Goal: Information Seeking & Learning: Learn about a topic

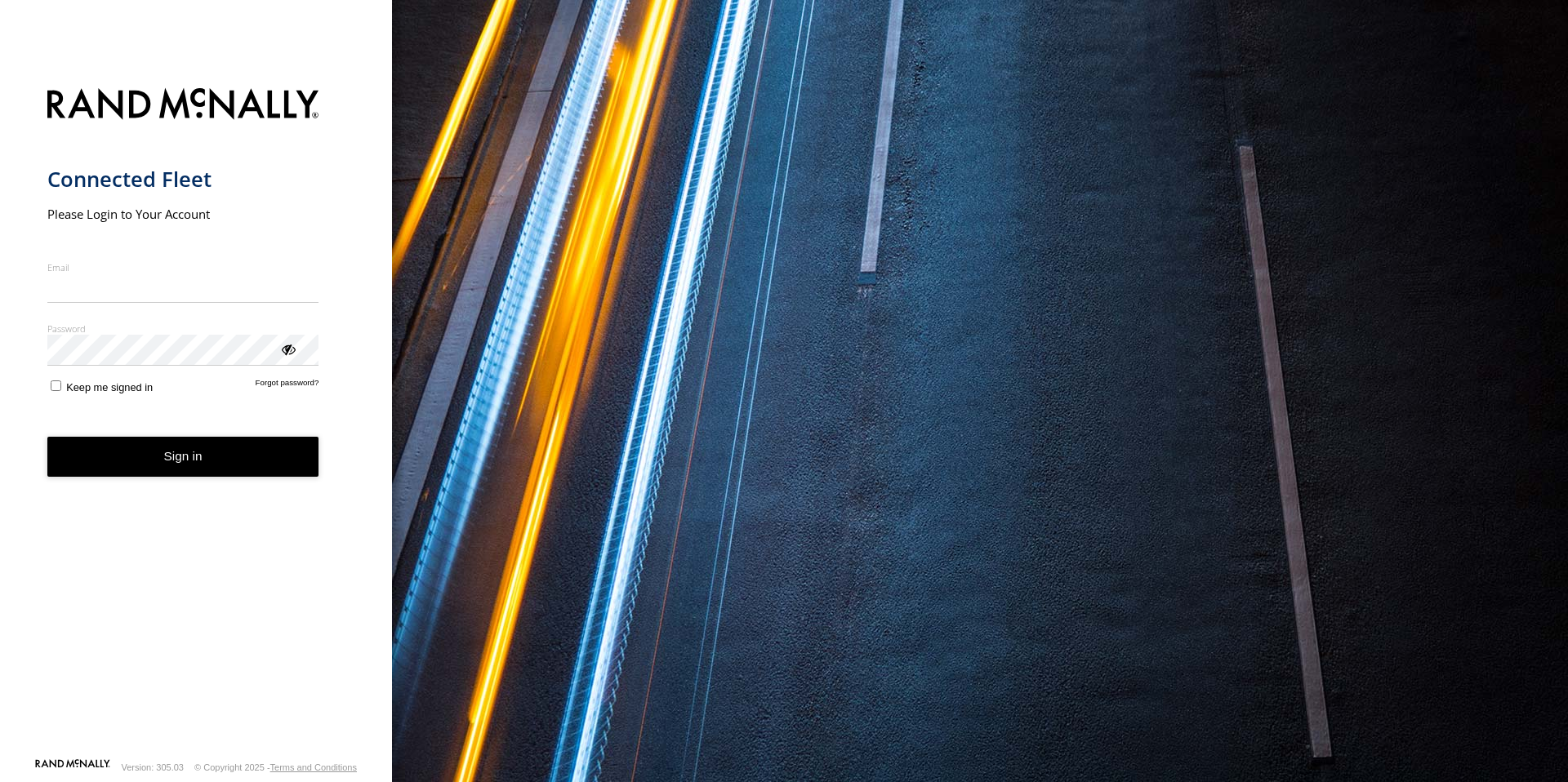
type input "**********"
click at [178, 469] on button "Sign in" at bounding box center [183, 456] width 272 height 40
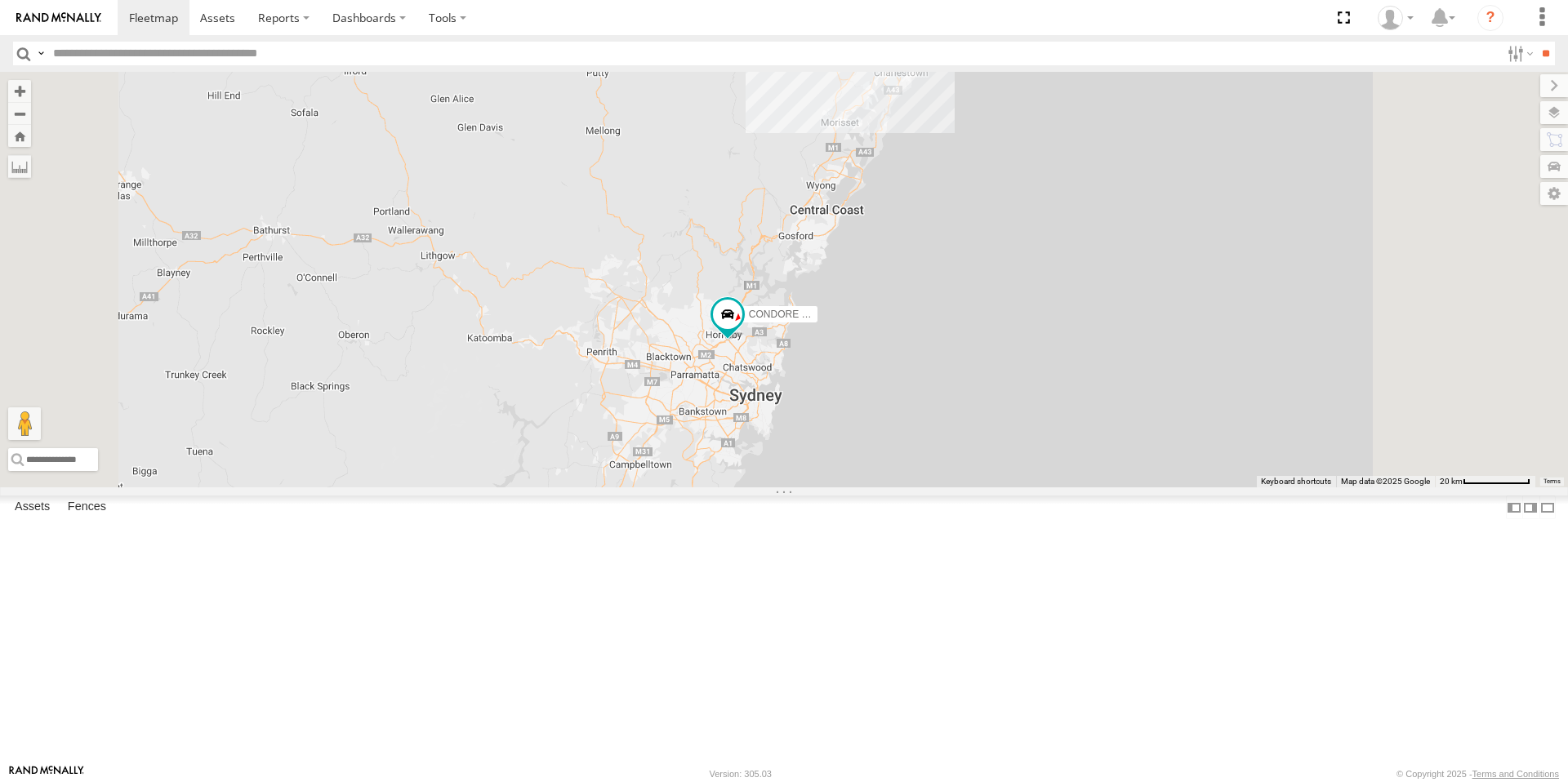
click at [0, 0] on link at bounding box center [0, 0] width 0 height 0
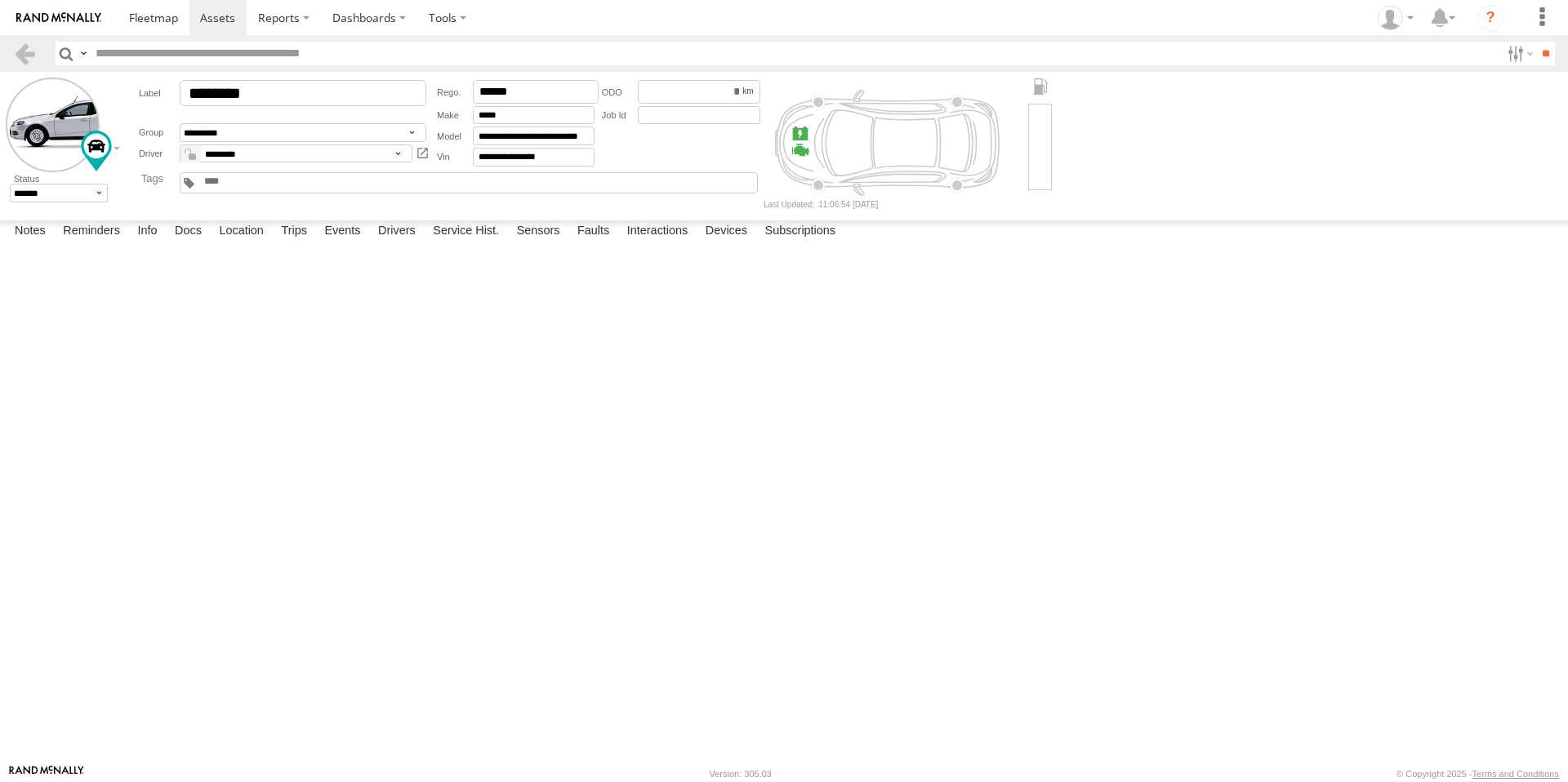
click at [0, 0] on div "P208B" at bounding box center [0, 0] width 0 height 0
copy div "P208B"
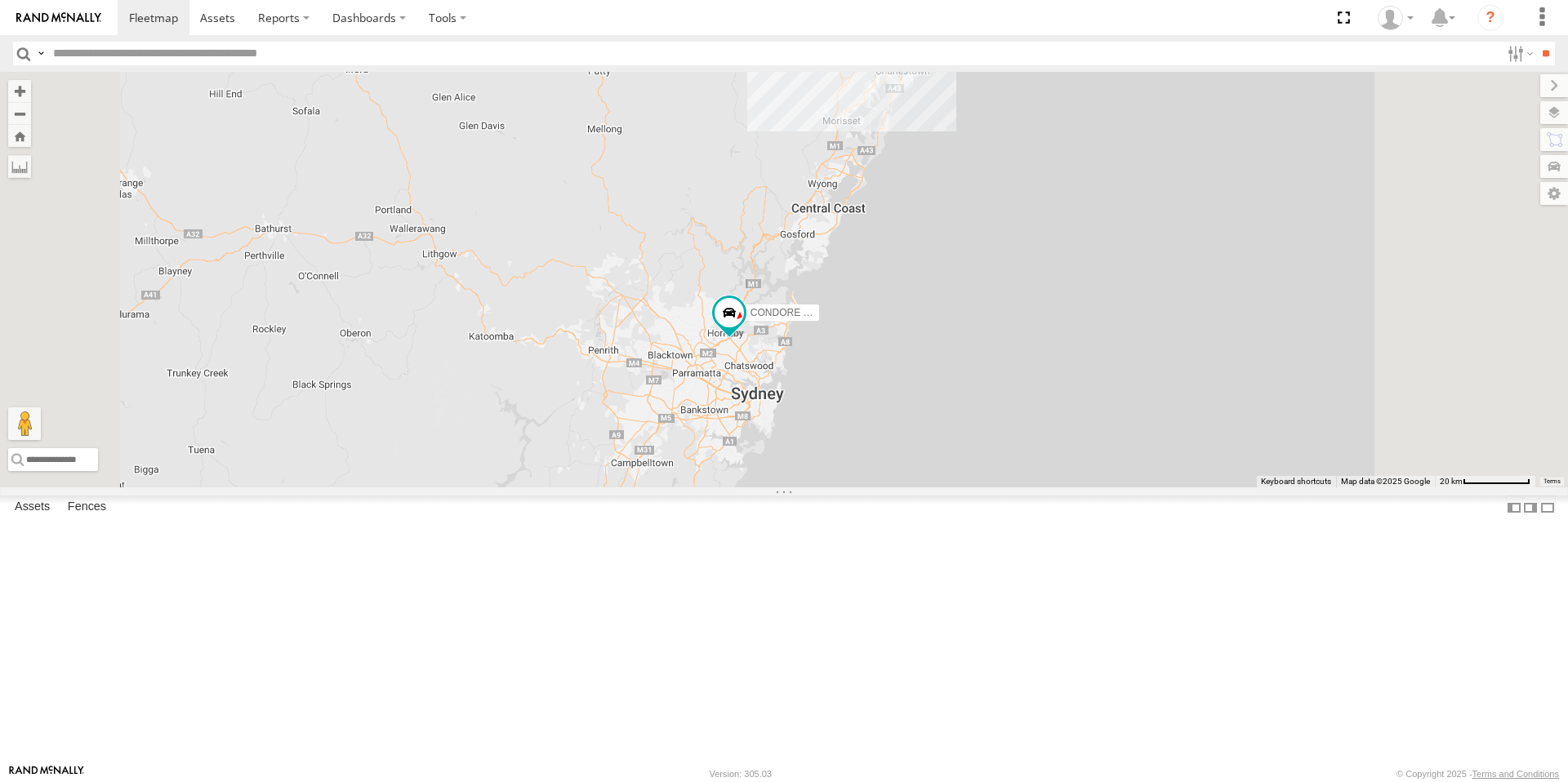
click at [0, 0] on div "Stralis" at bounding box center [0, 0] width 0 height 0
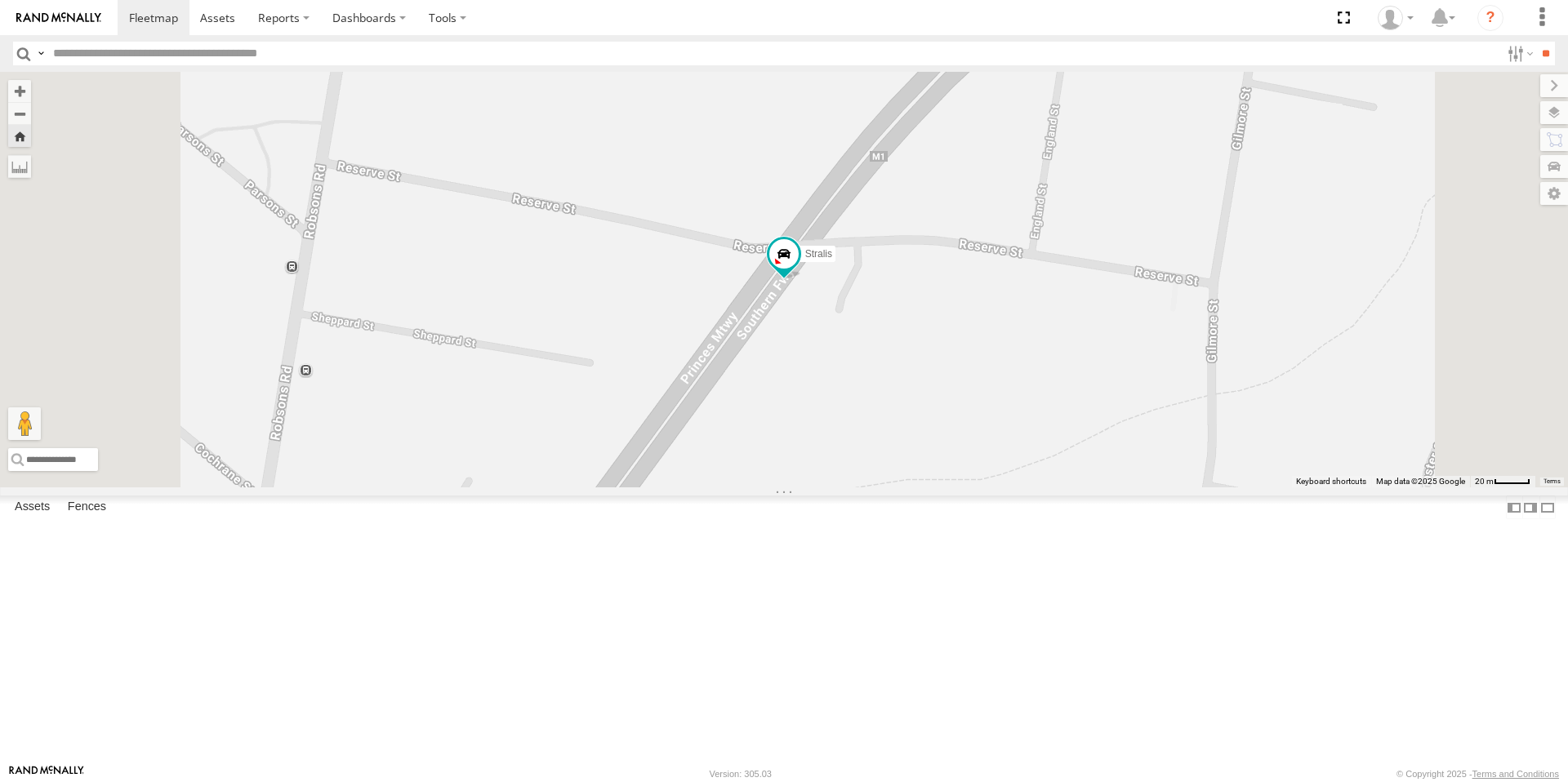
click at [0, 0] on link at bounding box center [0, 0] width 0 height 0
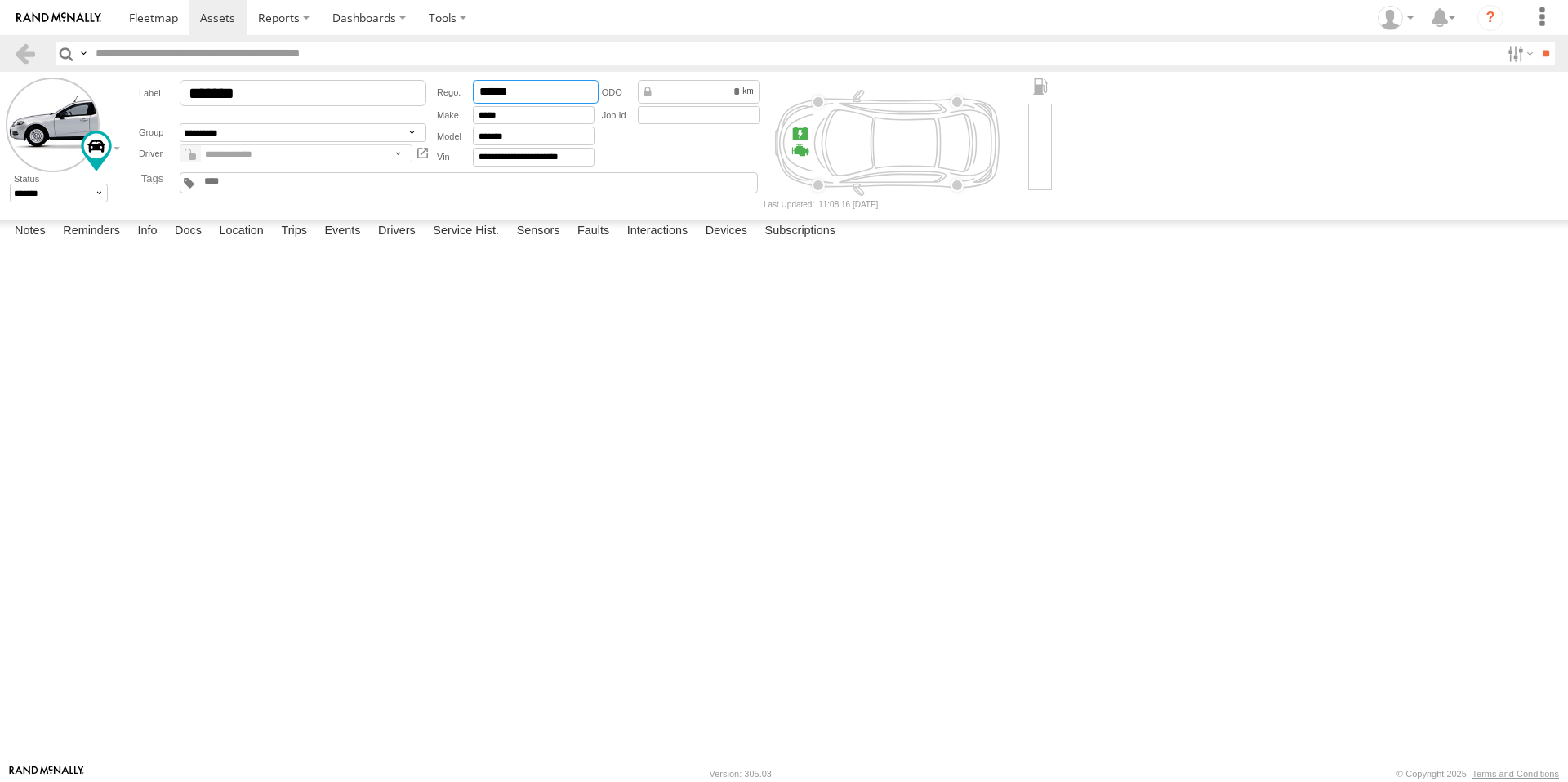
click at [532, 94] on input "******" at bounding box center [535, 92] width 126 height 24
click at [0, 0] on div "DateTime Code #Occurence Description Source" at bounding box center [0, 0] width 0 height 0
click at [0, 0] on div "P2610" at bounding box center [0, 0] width 0 height 0
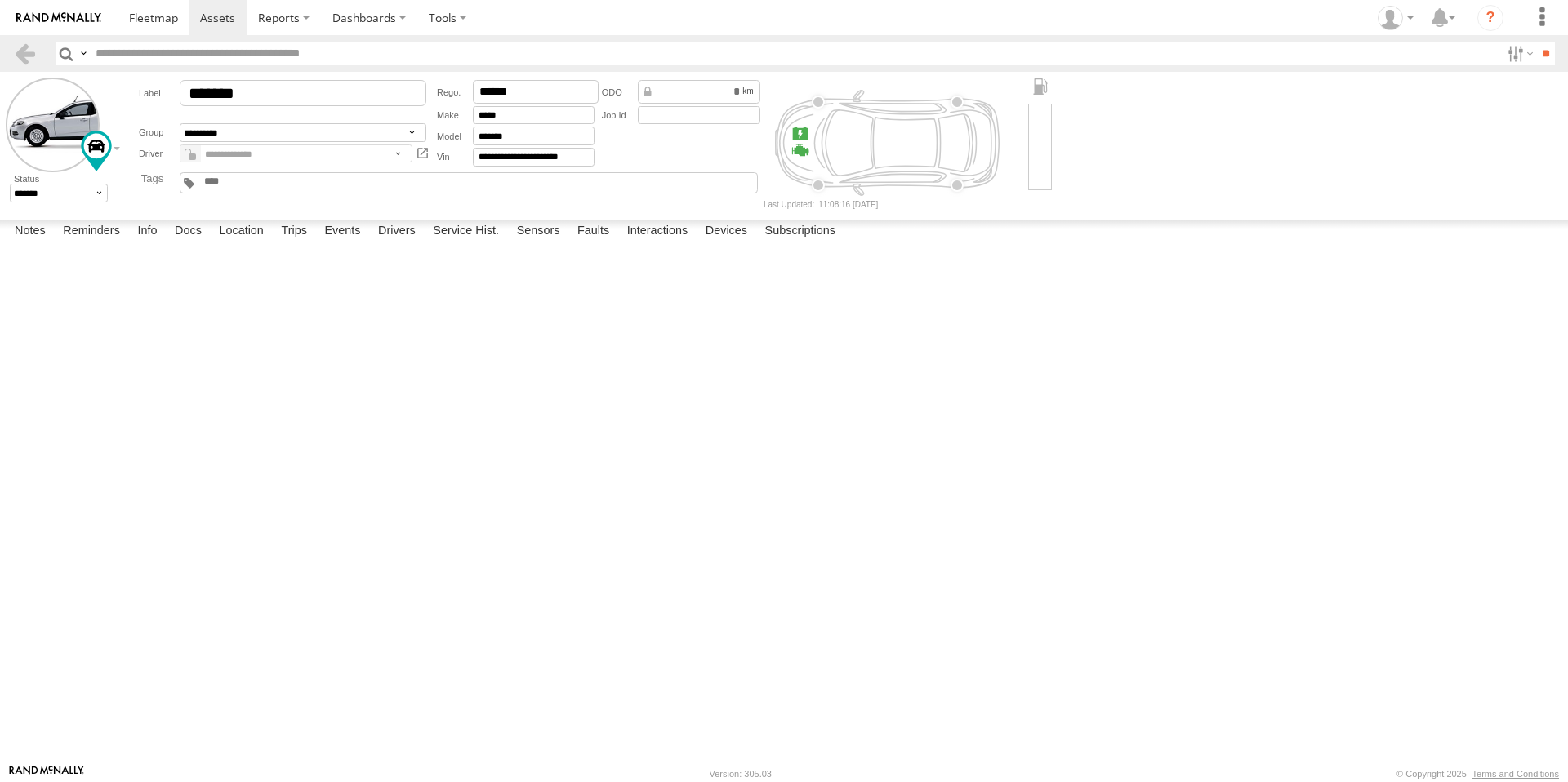
click at [0, 0] on div "P2610" at bounding box center [0, 0] width 0 height 0
copy div "P2610"
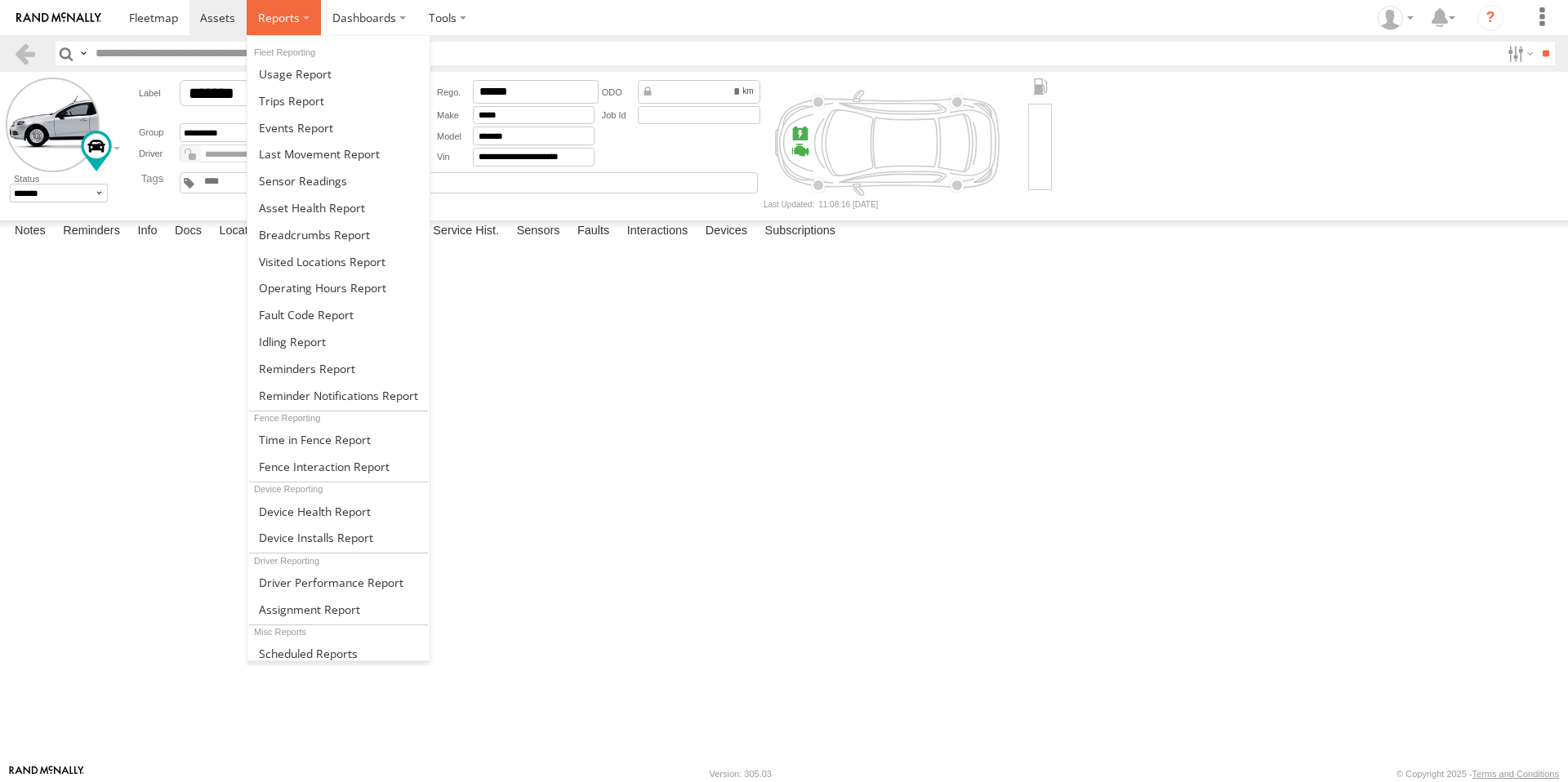
click at [299, 22] on label at bounding box center [284, 17] width 75 height 35
click at [286, 130] on span at bounding box center [296, 128] width 75 height 15
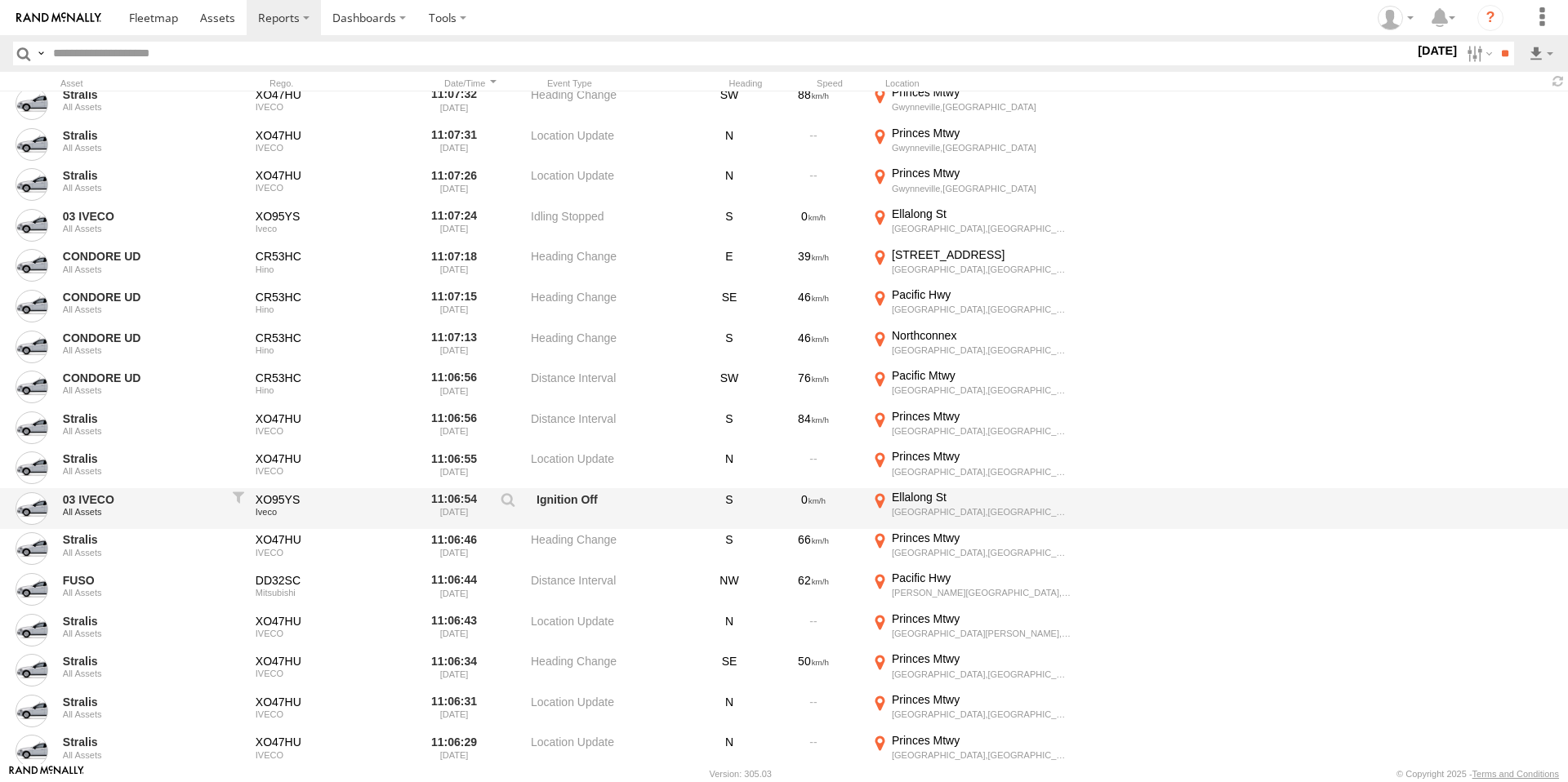
scroll to position [2698, 0]
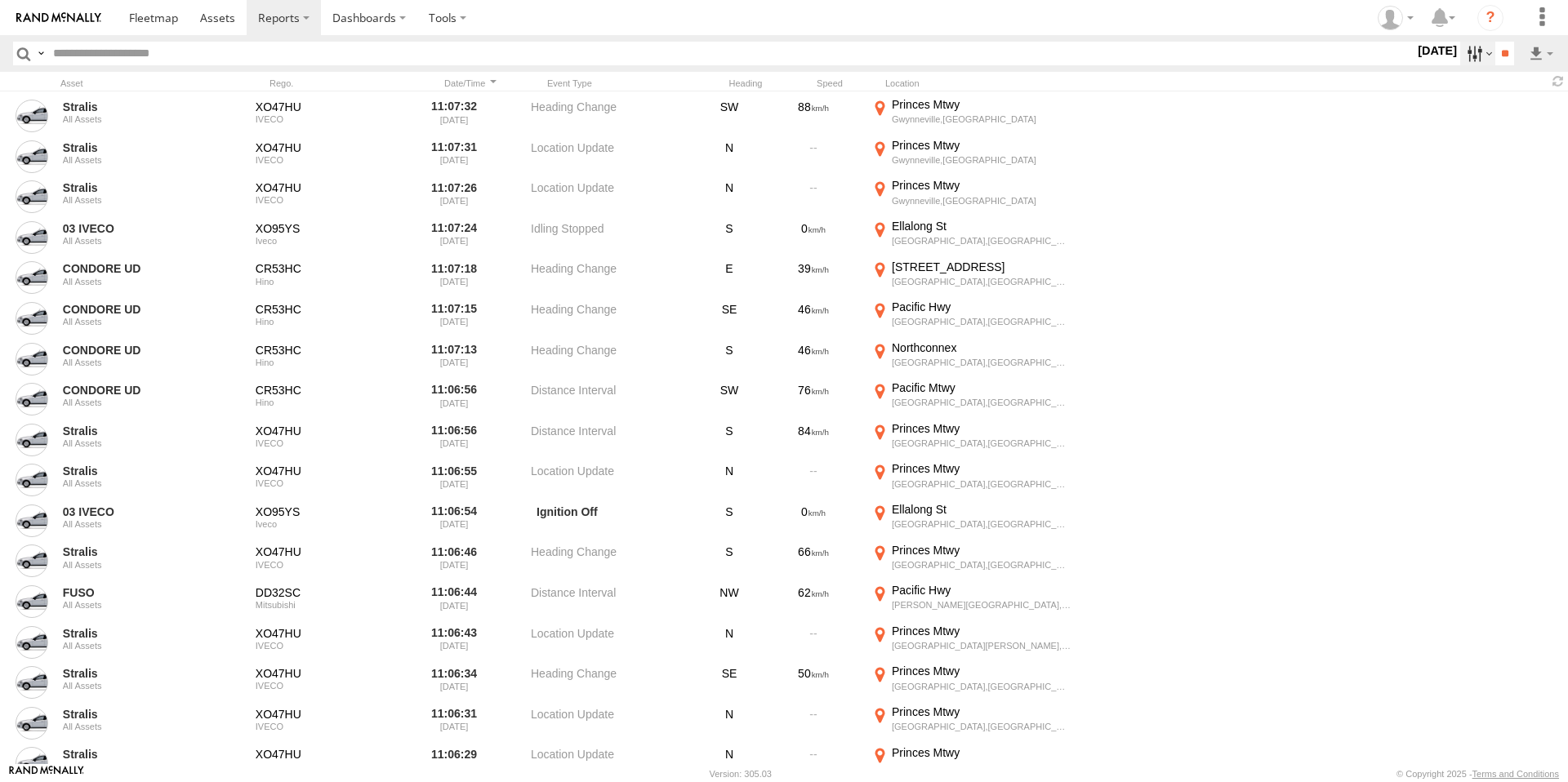
click at [1472, 58] on label at bounding box center [1478, 54] width 35 height 24
click at [0, 0] on span "Critical" at bounding box center [0, 0] width 0 height 0
click at [0, 0] on label at bounding box center [0, 0] width 0 height 0
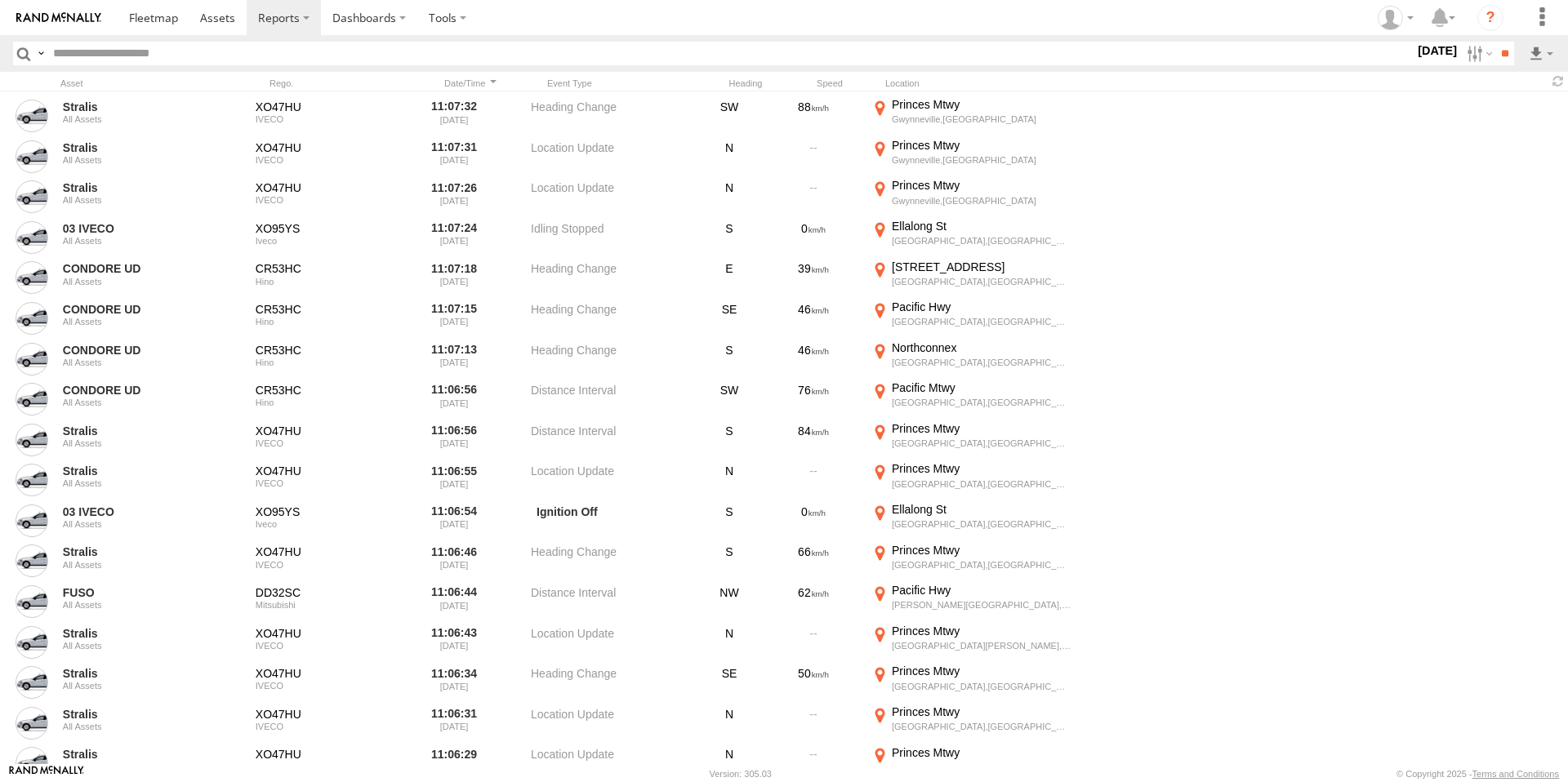
click at [0, 0] on label at bounding box center [0, 0] width 0 height 0
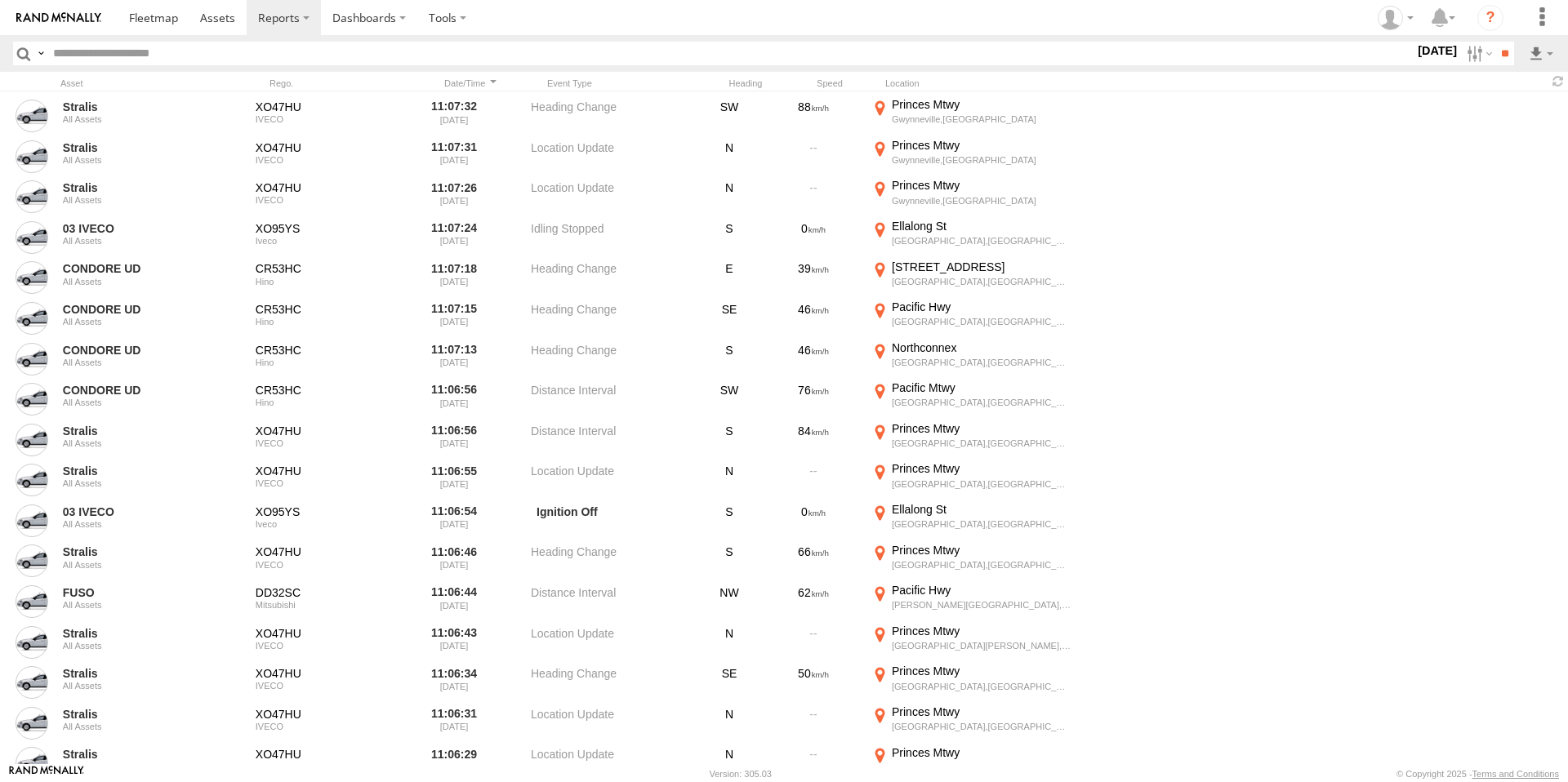
click at [0, 0] on label "Close" at bounding box center [0, 0] width 0 height 0
click at [0, 0] on label at bounding box center [0, 0] width 0 height 0
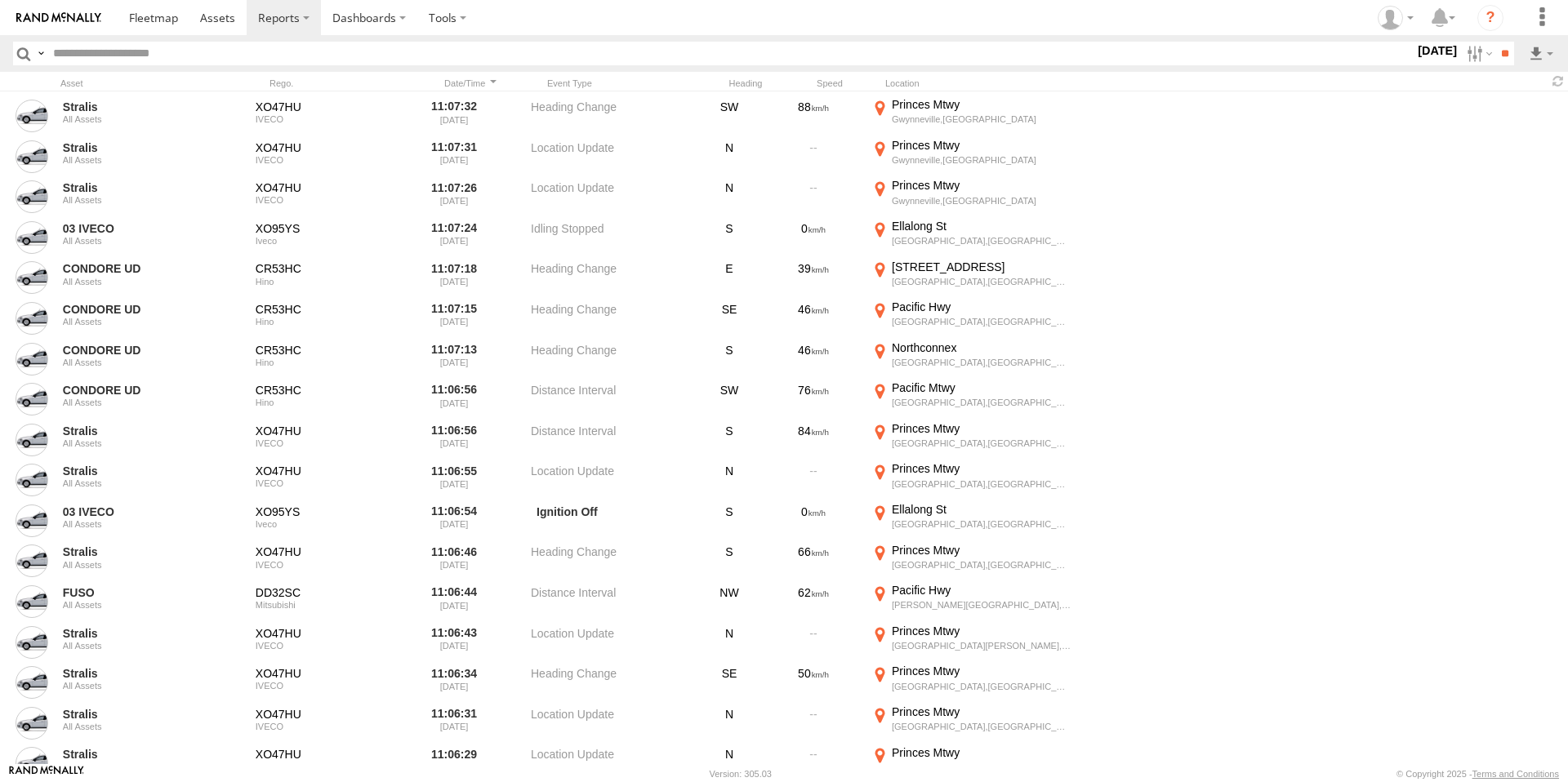
click at [0, 0] on label at bounding box center [0, 0] width 0 height 0
click at [0, 0] on span "Critical" at bounding box center [0, 0] width 0 height 0
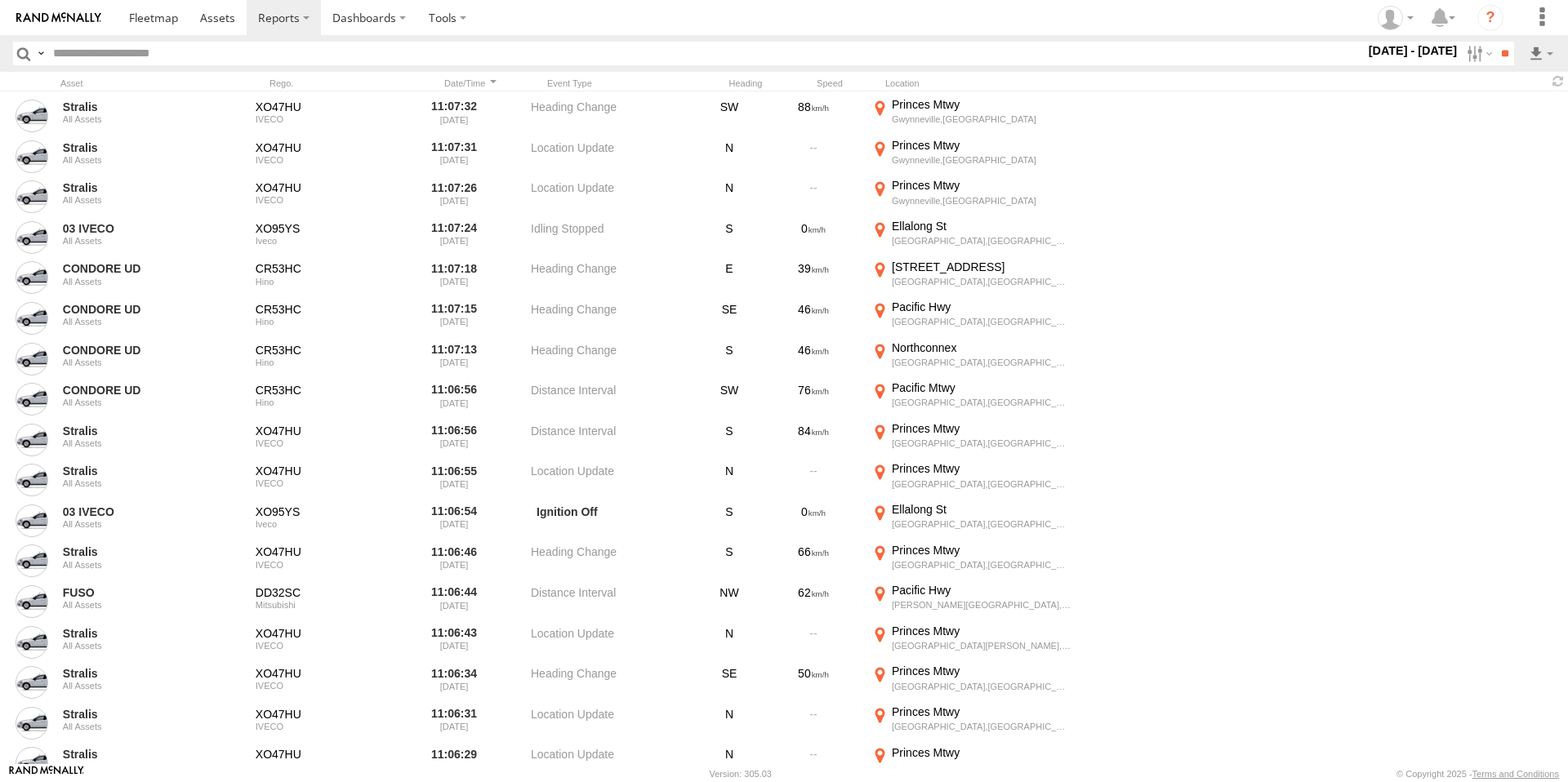
click at [1366, 65] on div "General Information Warning Critical Speeding Media" at bounding box center [1366, 54] width 0 height 24
click at [0, 0] on span "Media" at bounding box center [0, 0] width 0 height 0
click at [0, 0] on span "All Assets" at bounding box center [0, 0] width 0 height 0
click at [0, 0] on span "BIC Logistics" at bounding box center [0, 0] width 0 height 0
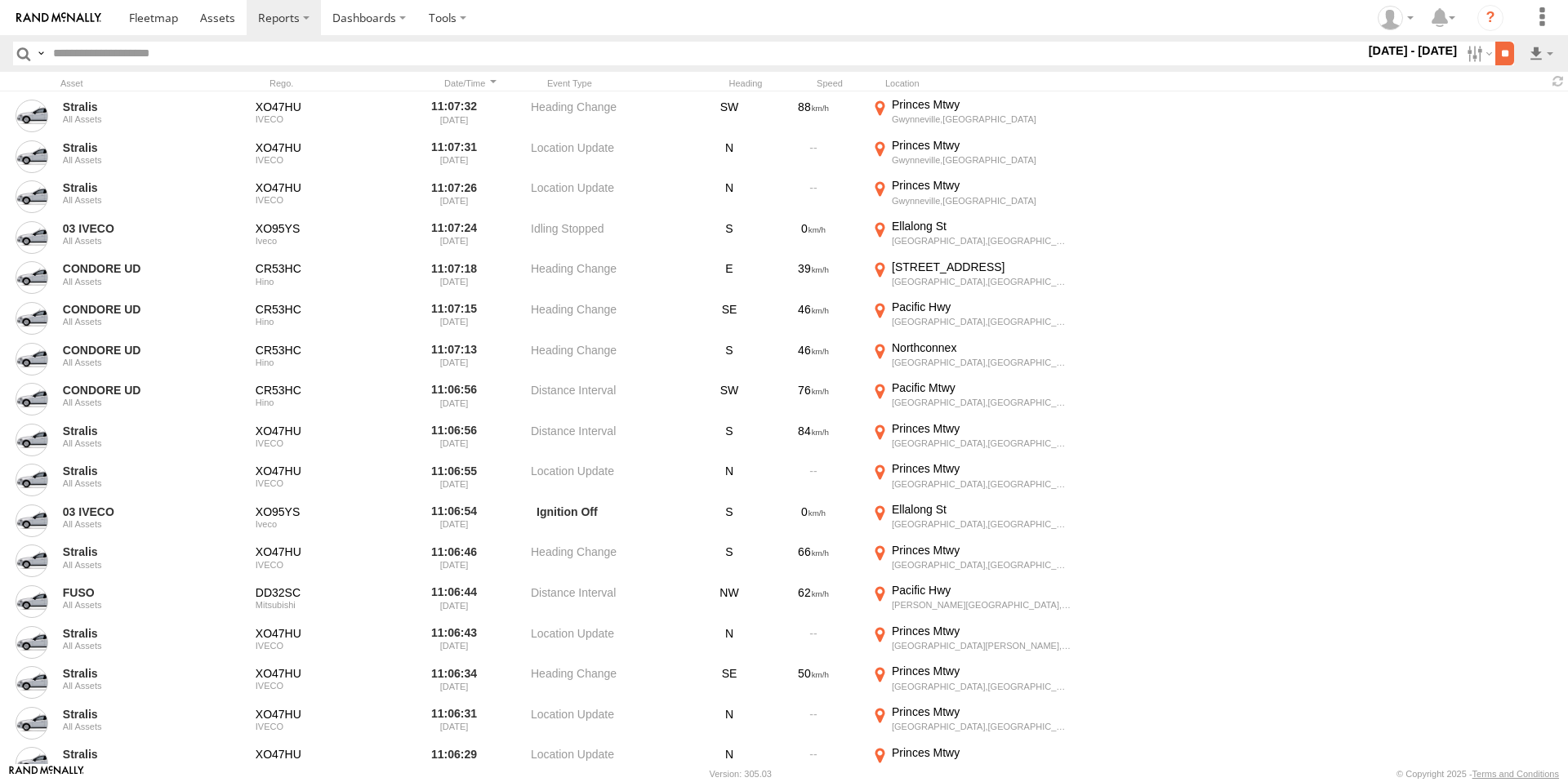
click at [1509, 51] on input "**" at bounding box center [1505, 54] width 19 height 24
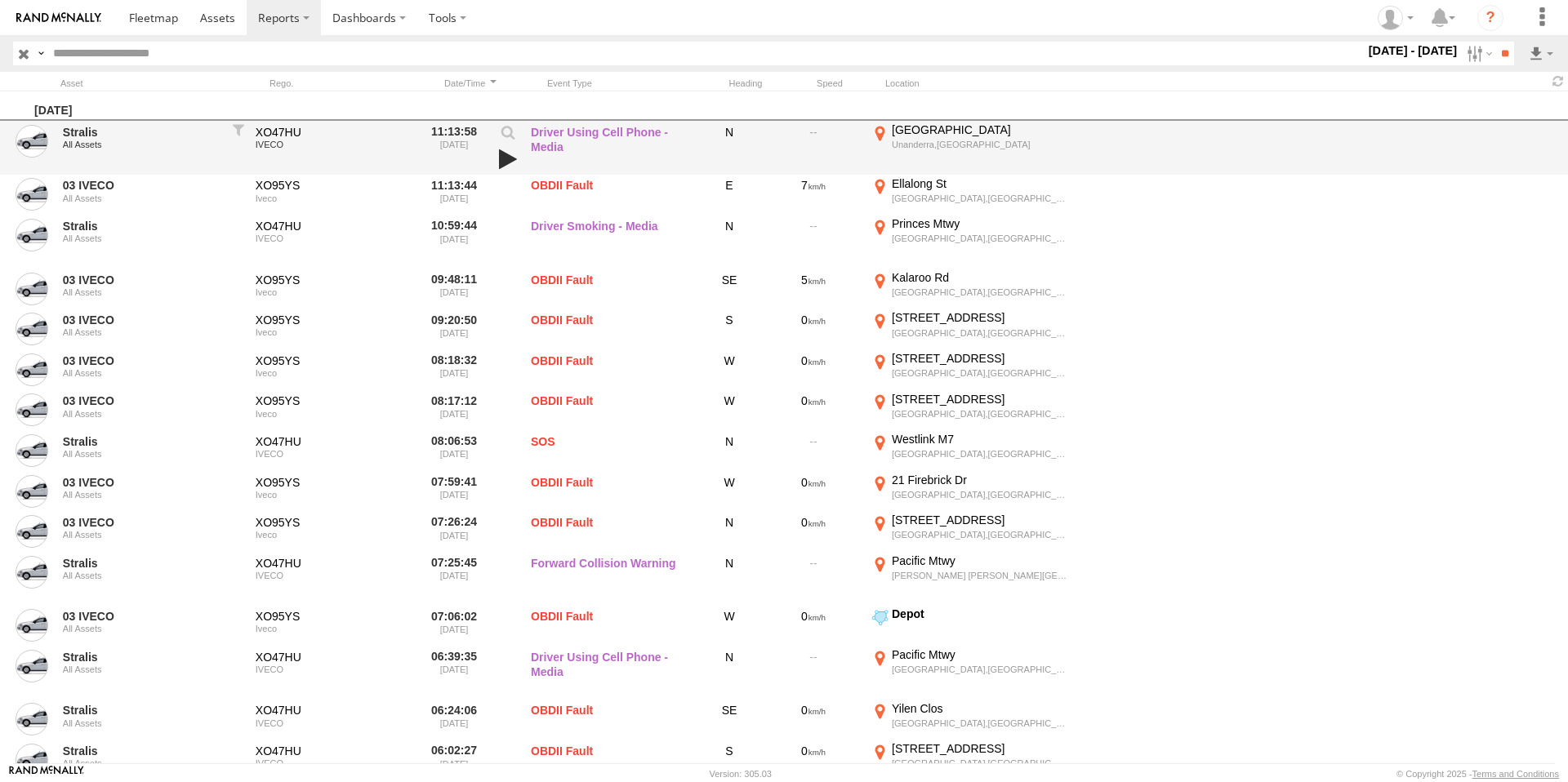
click at [502, 165] on link at bounding box center [508, 159] width 27 height 23
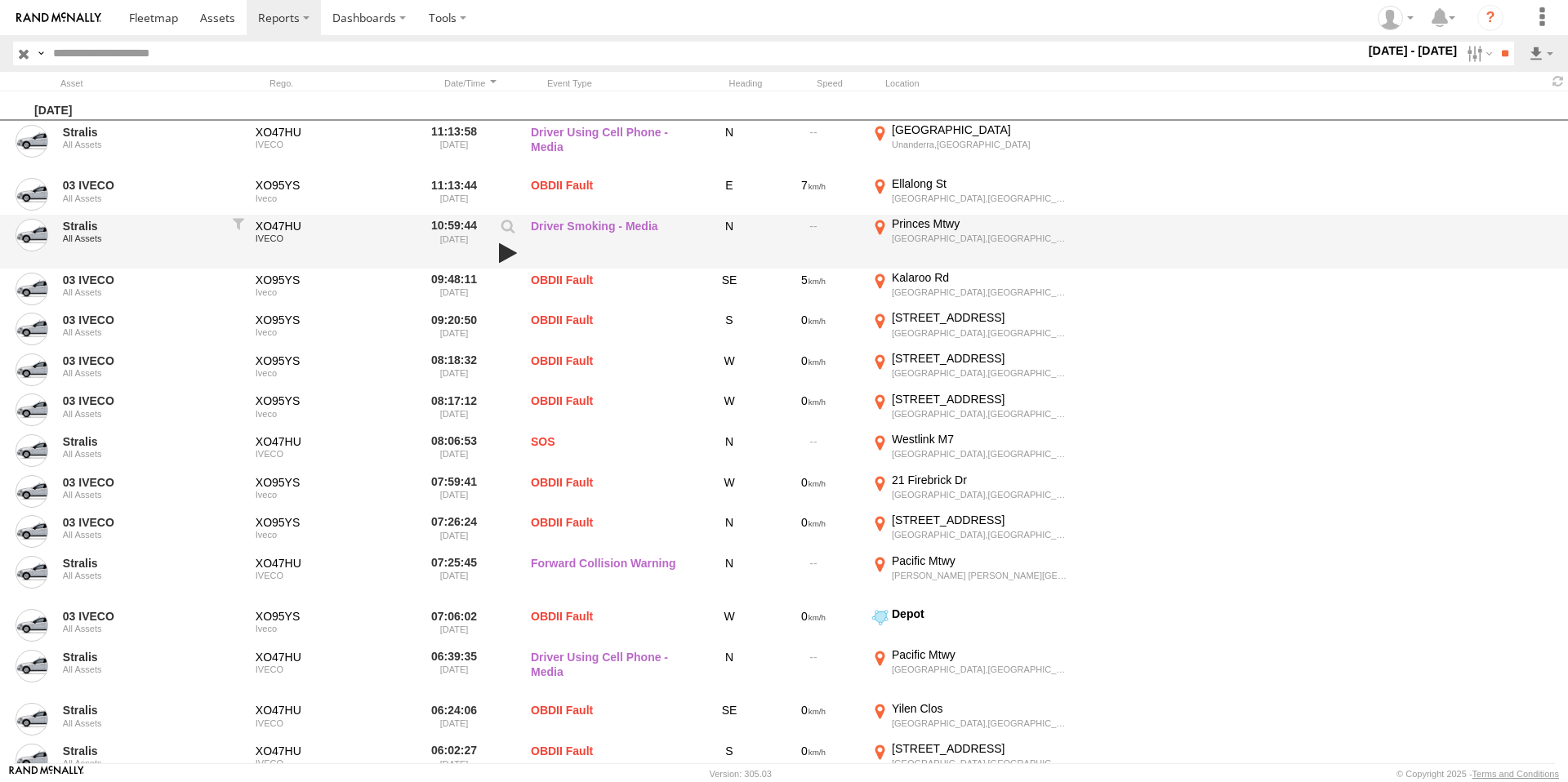
click at [502, 250] on link at bounding box center [508, 253] width 27 height 23
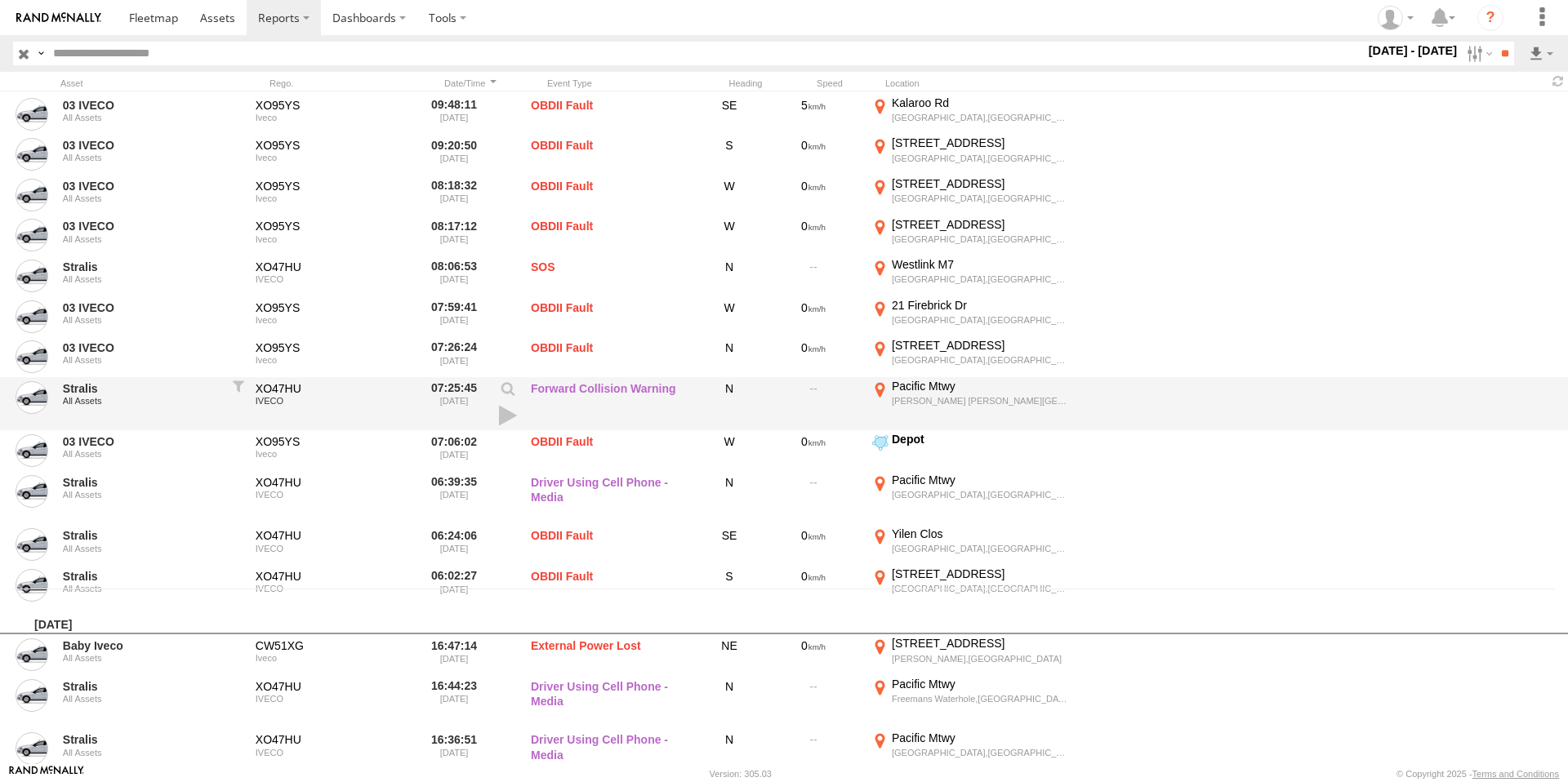
scroll to position [177, 0]
click at [496, 412] on link at bounding box center [508, 413] width 27 height 23
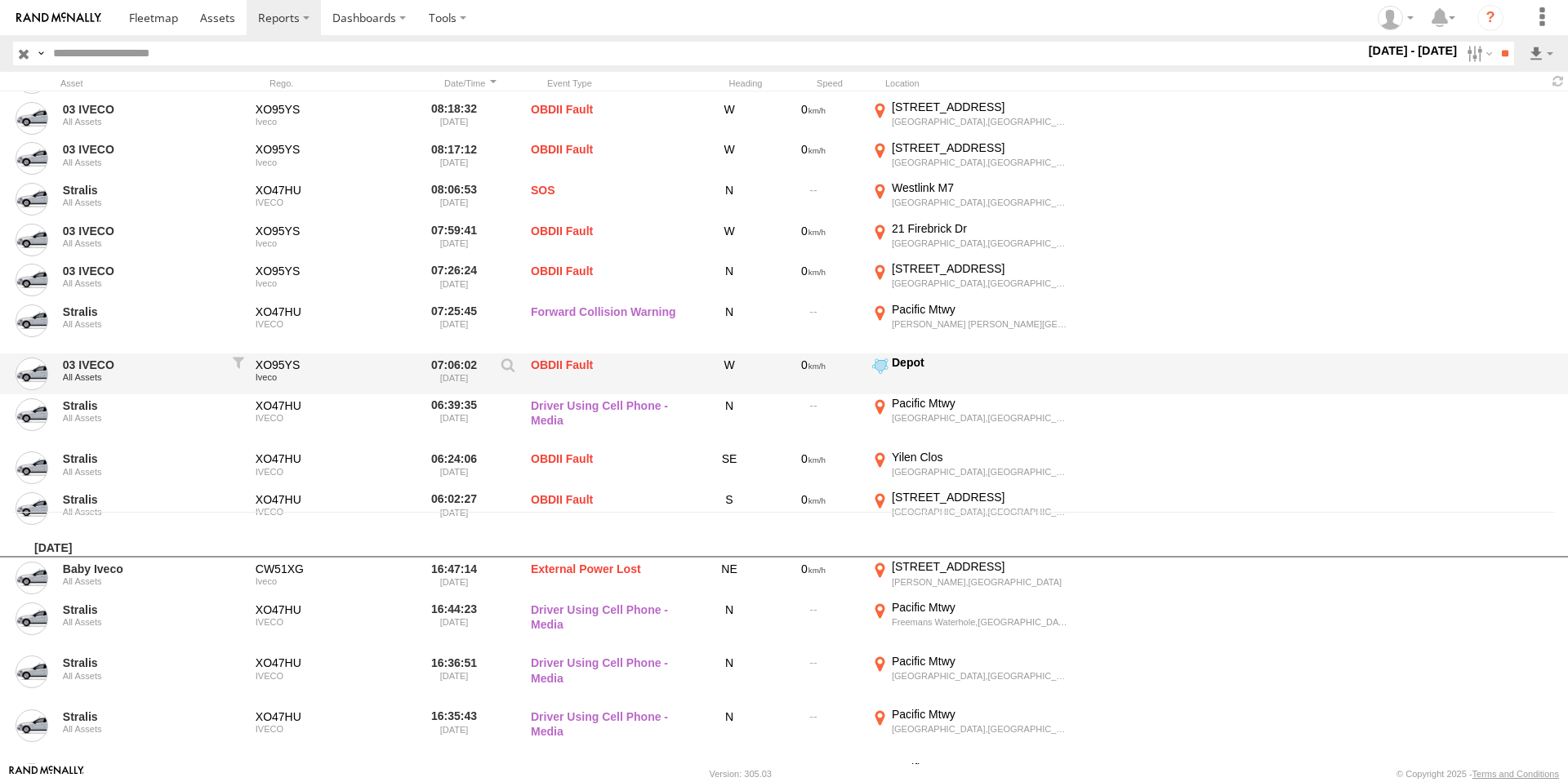
scroll to position [252, 0]
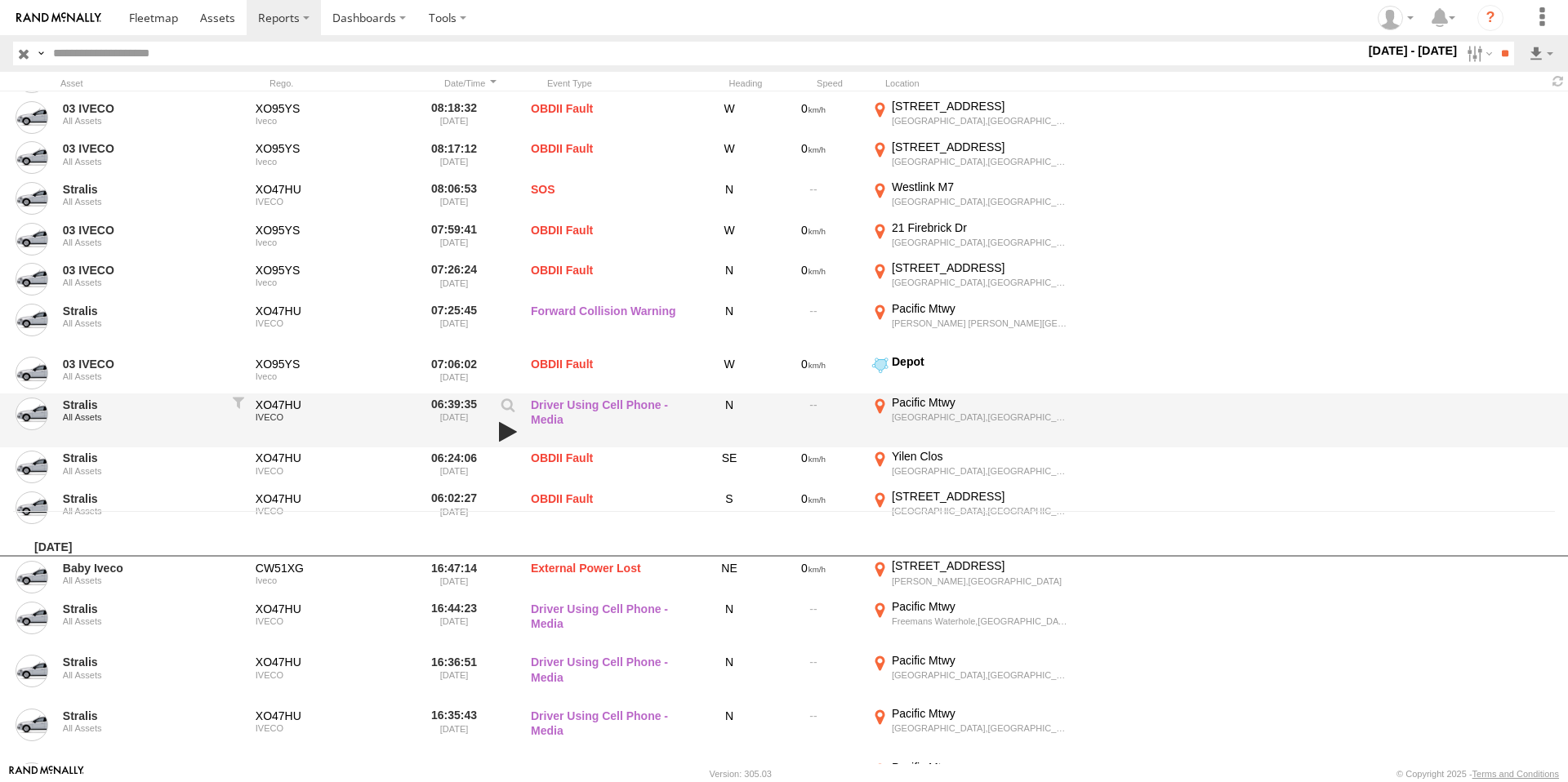
click at [494, 435] on link at bounding box center [508, 431] width 27 height 23
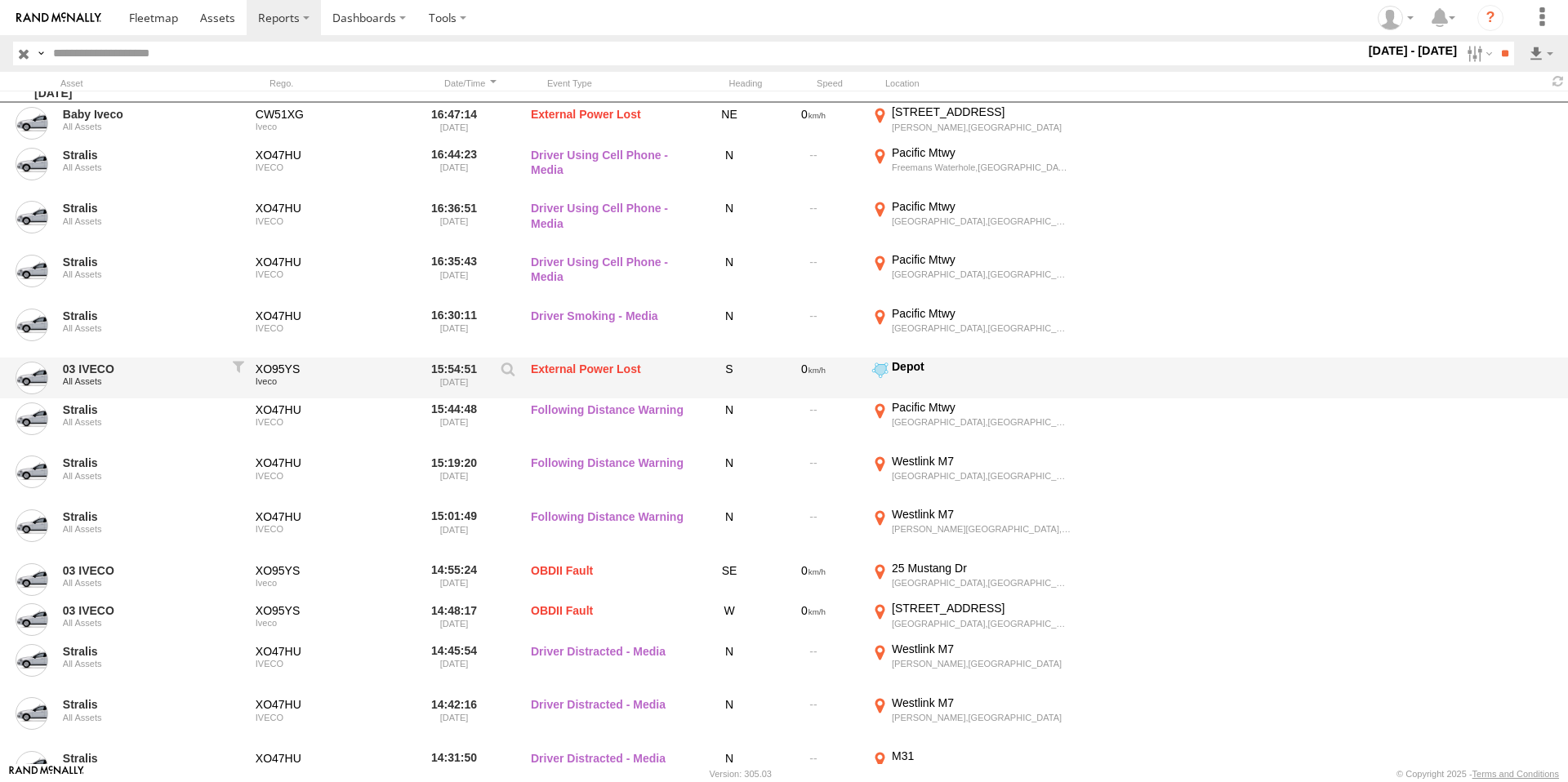
scroll to position [721, 0]
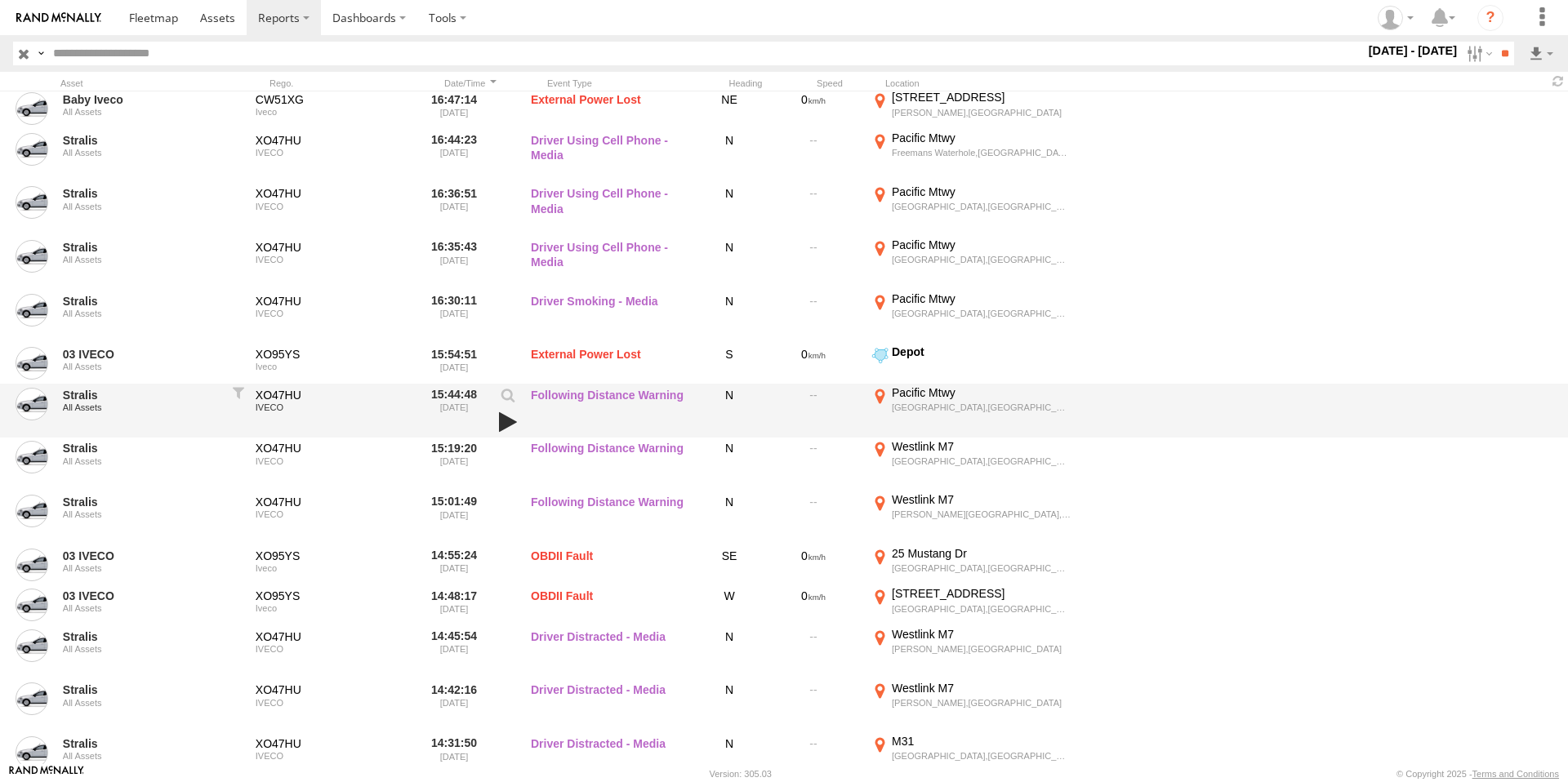
click at [516, 424] on link at bounding box center [508, 422] width 27 height 23
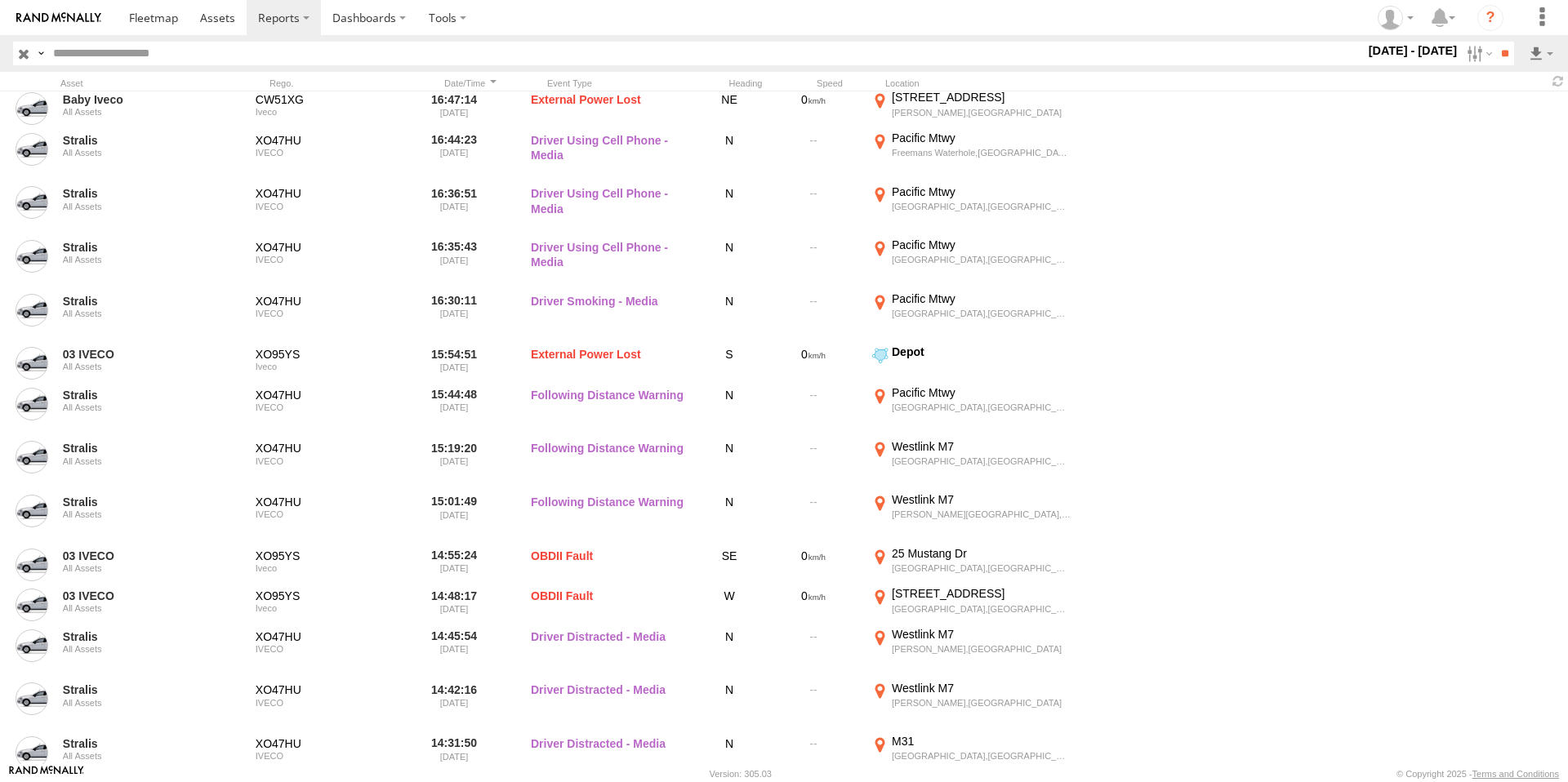
click at [0, 0] on span "Critical" at bounding box center [0, 0] width 0 height 0
click at [0, 0] on span "All Assets" at bounding box center [0, 0] width 0 height 0
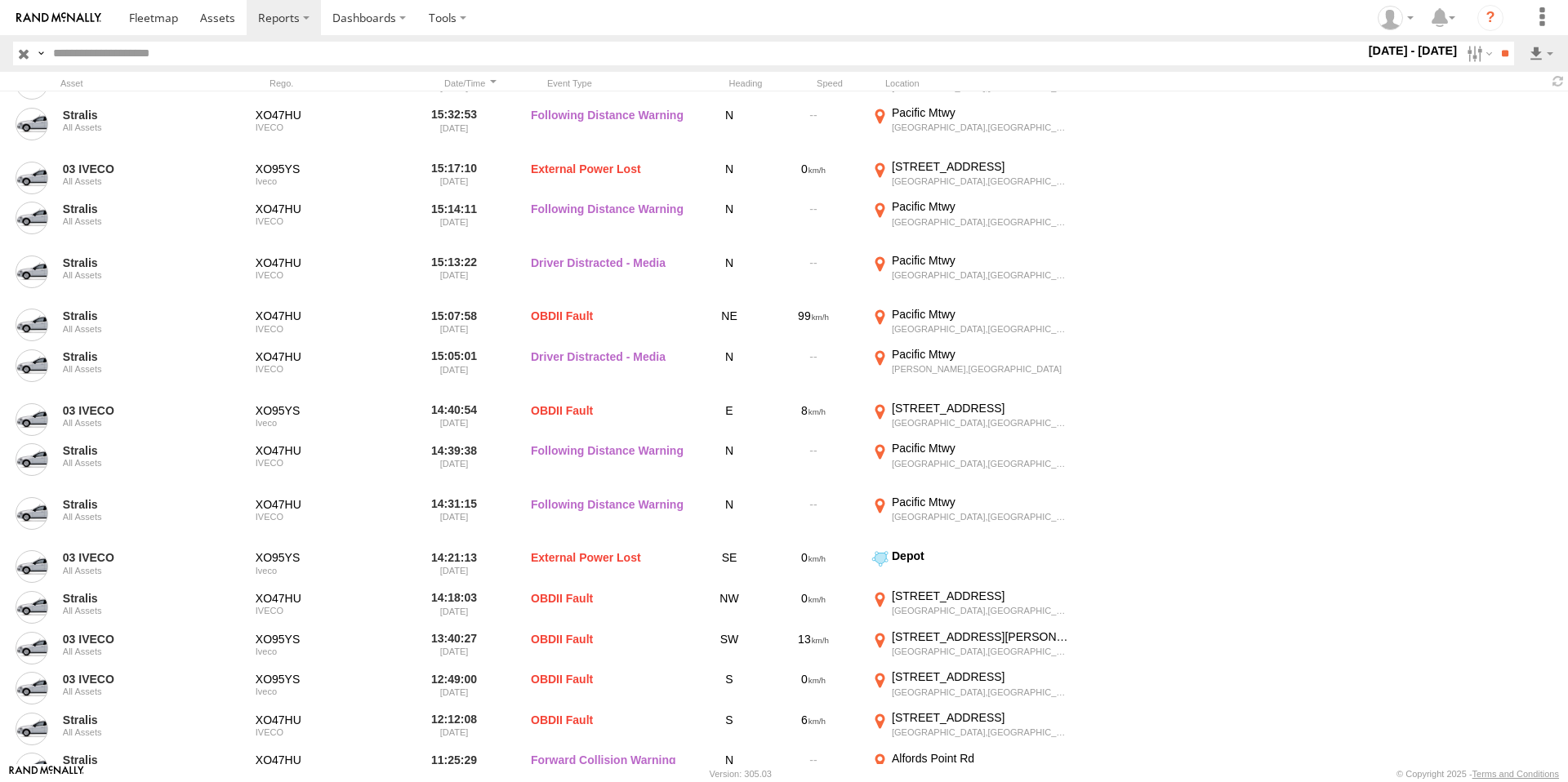
scroll to position [5791, 0]
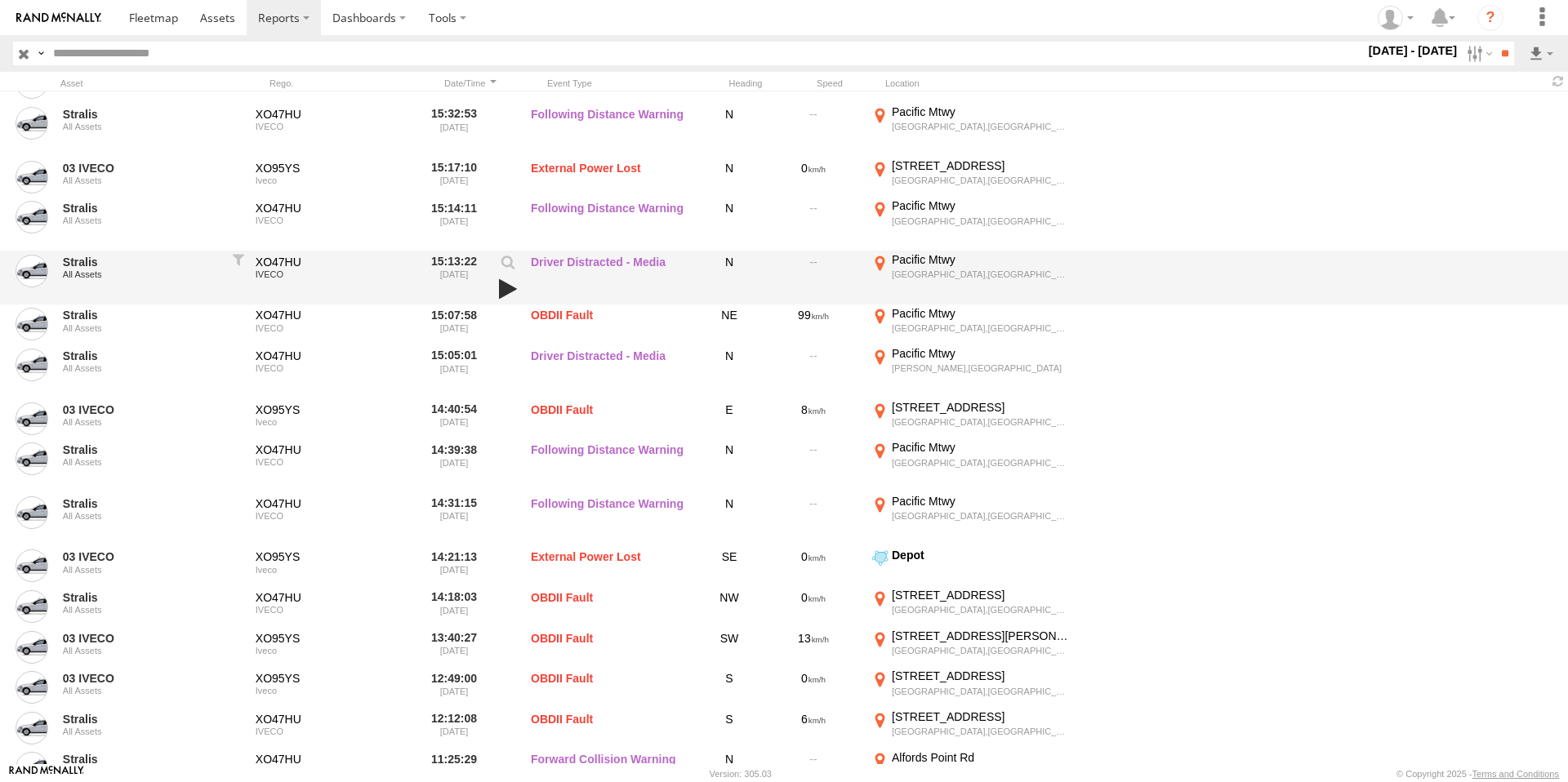
click at [498, 291] on link at bounding box center [508, 289] width 27 height 23
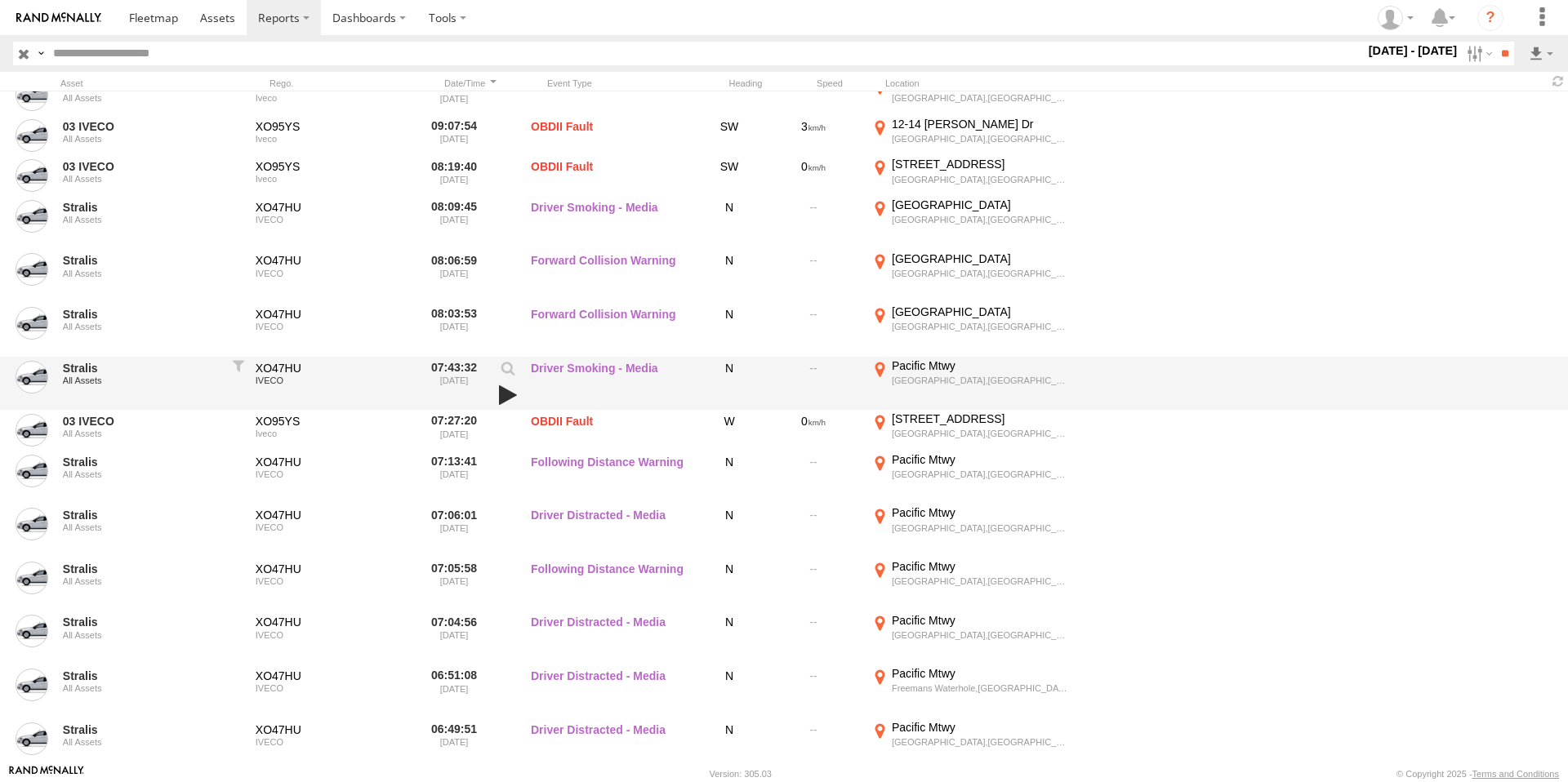
scroll to position [6523, 0]
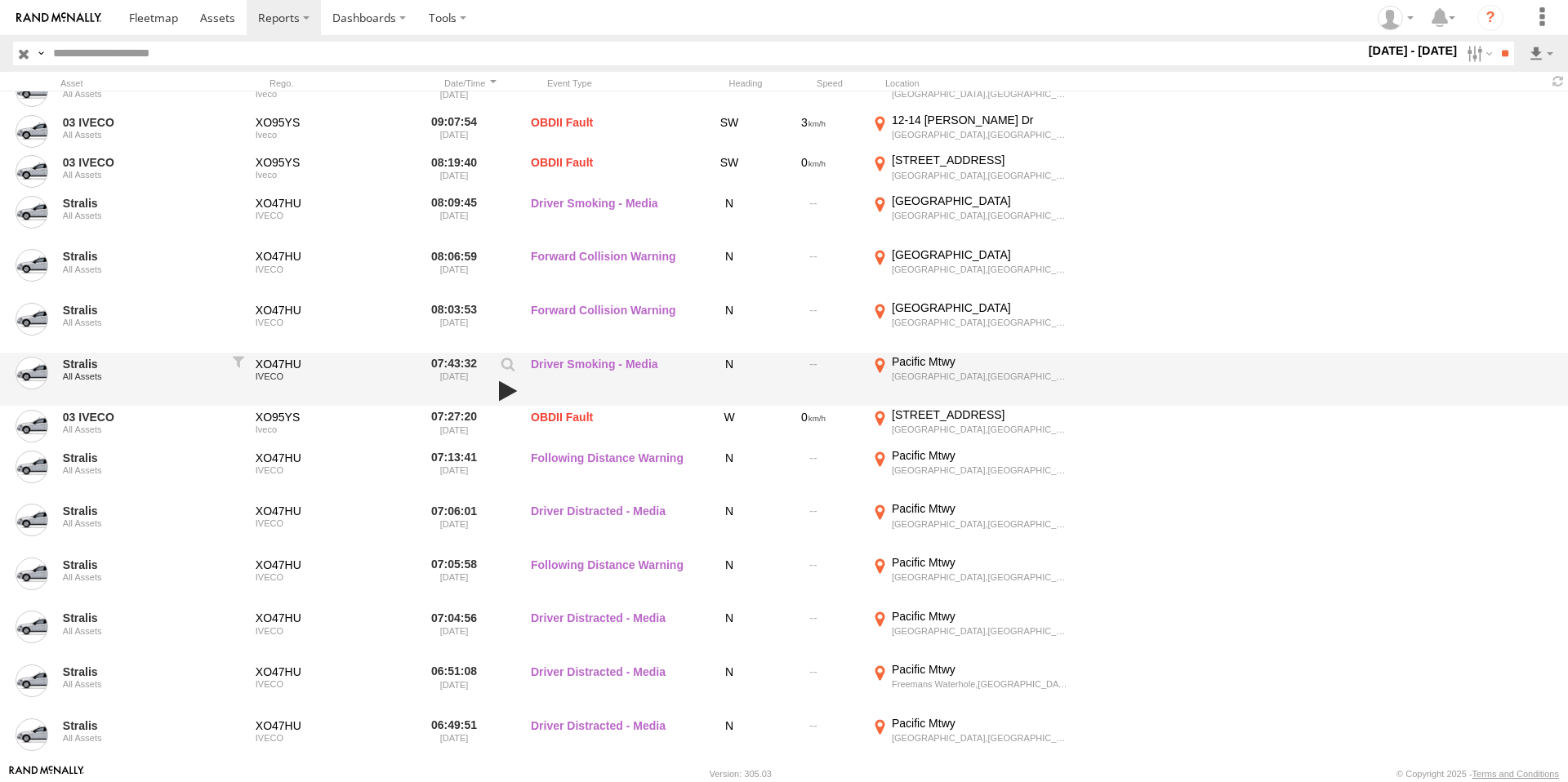
click at [508, 394] on link at bounding box center [508, 391] width 27 height 23
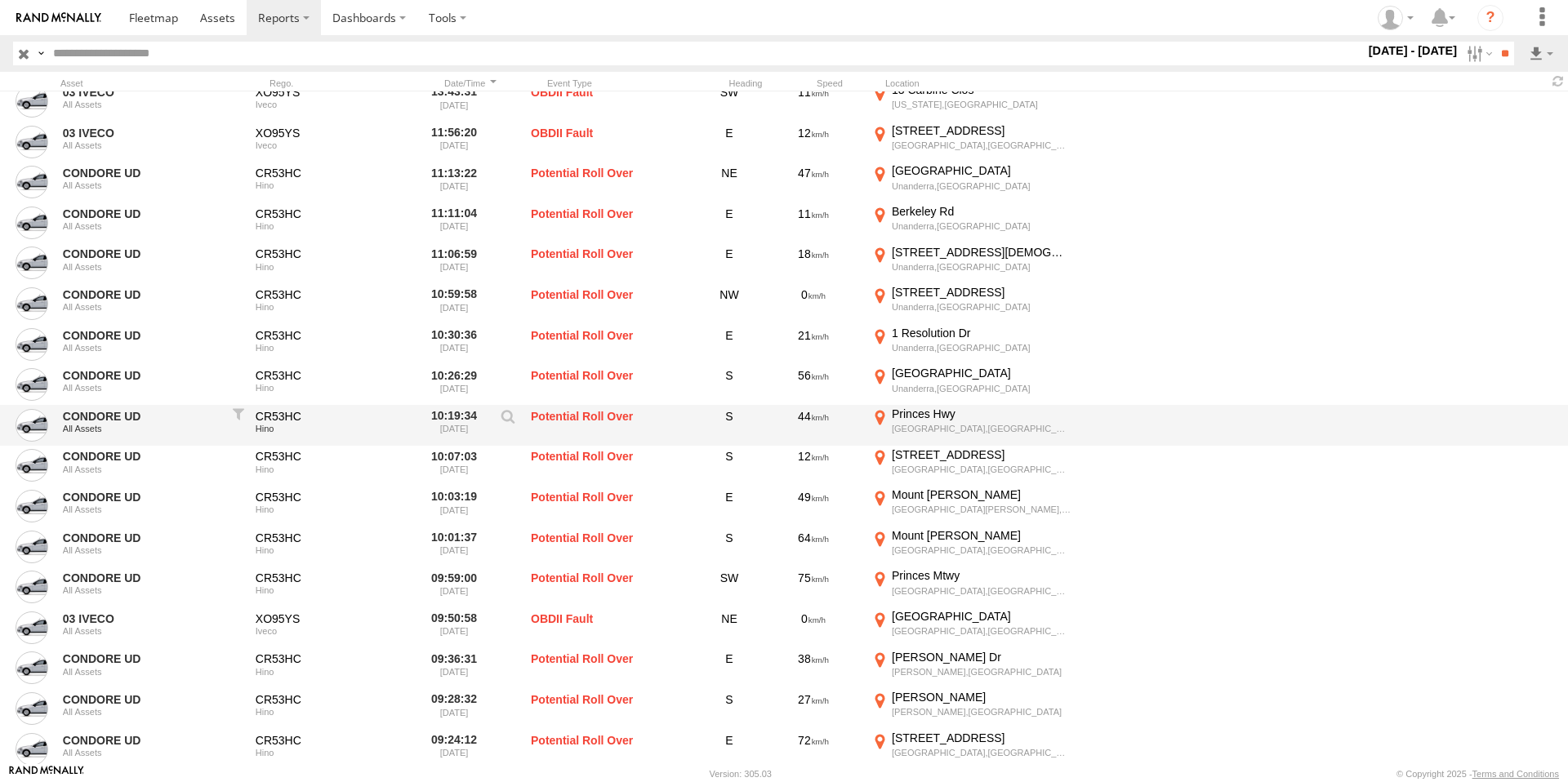
scroll to position [8668, 0]
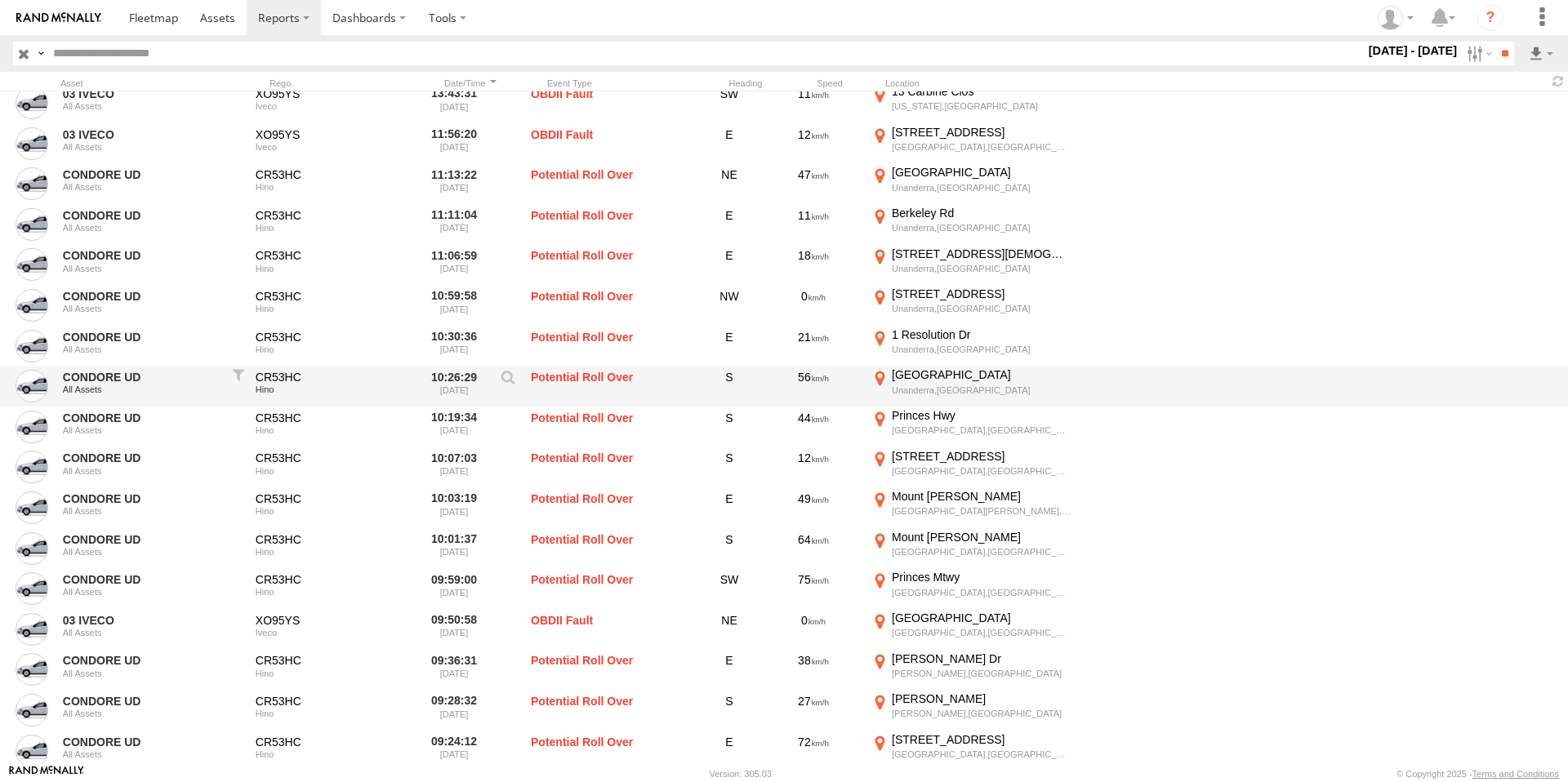
click at [573, 378] on label "Potential Roll Over" at bounding box center [612, 387] width 163 height 38
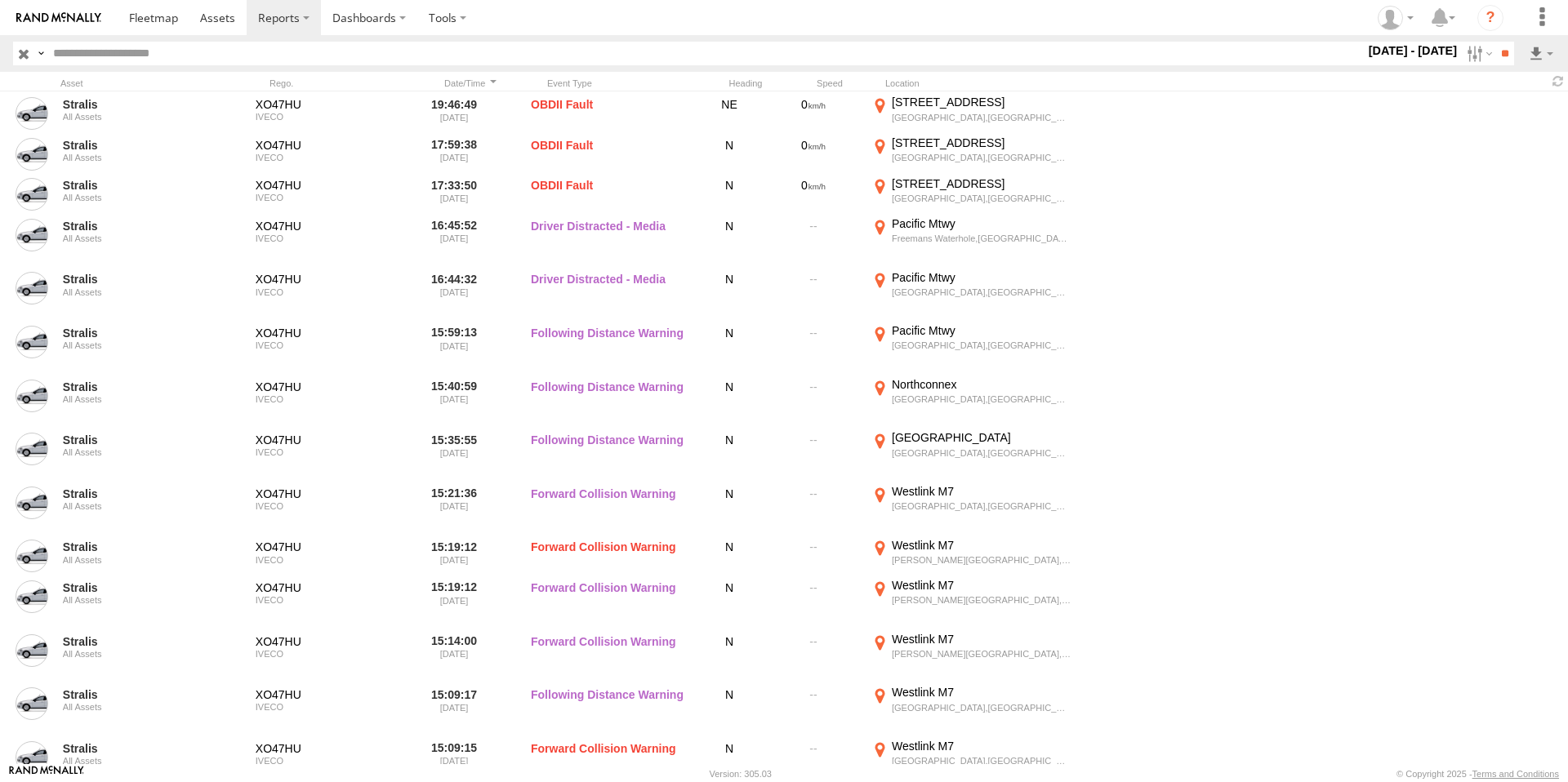
scroll to position [11468, 0]
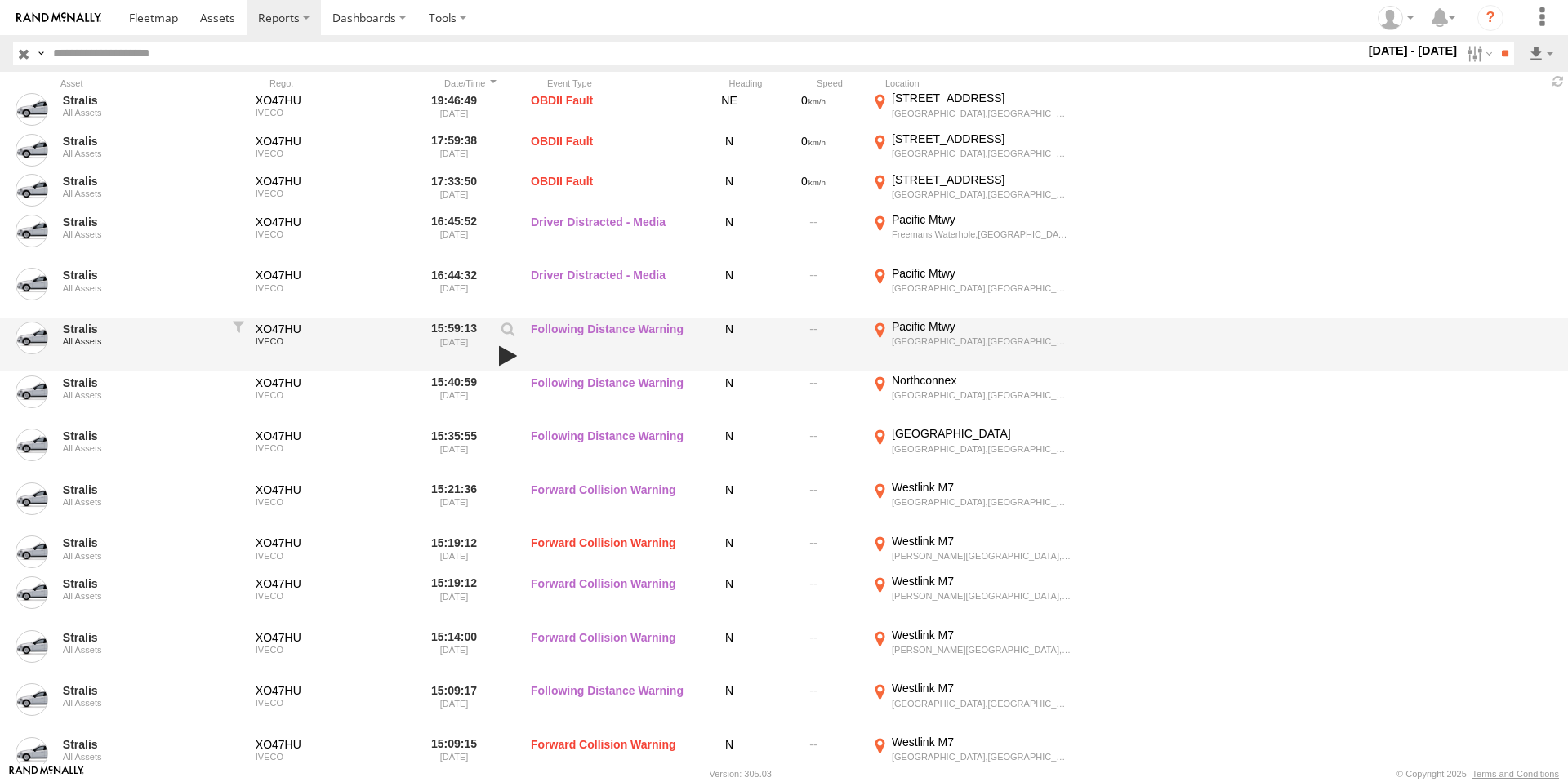
click at [507, 354] on link at bounding box center [508, 356] width 27 height 23
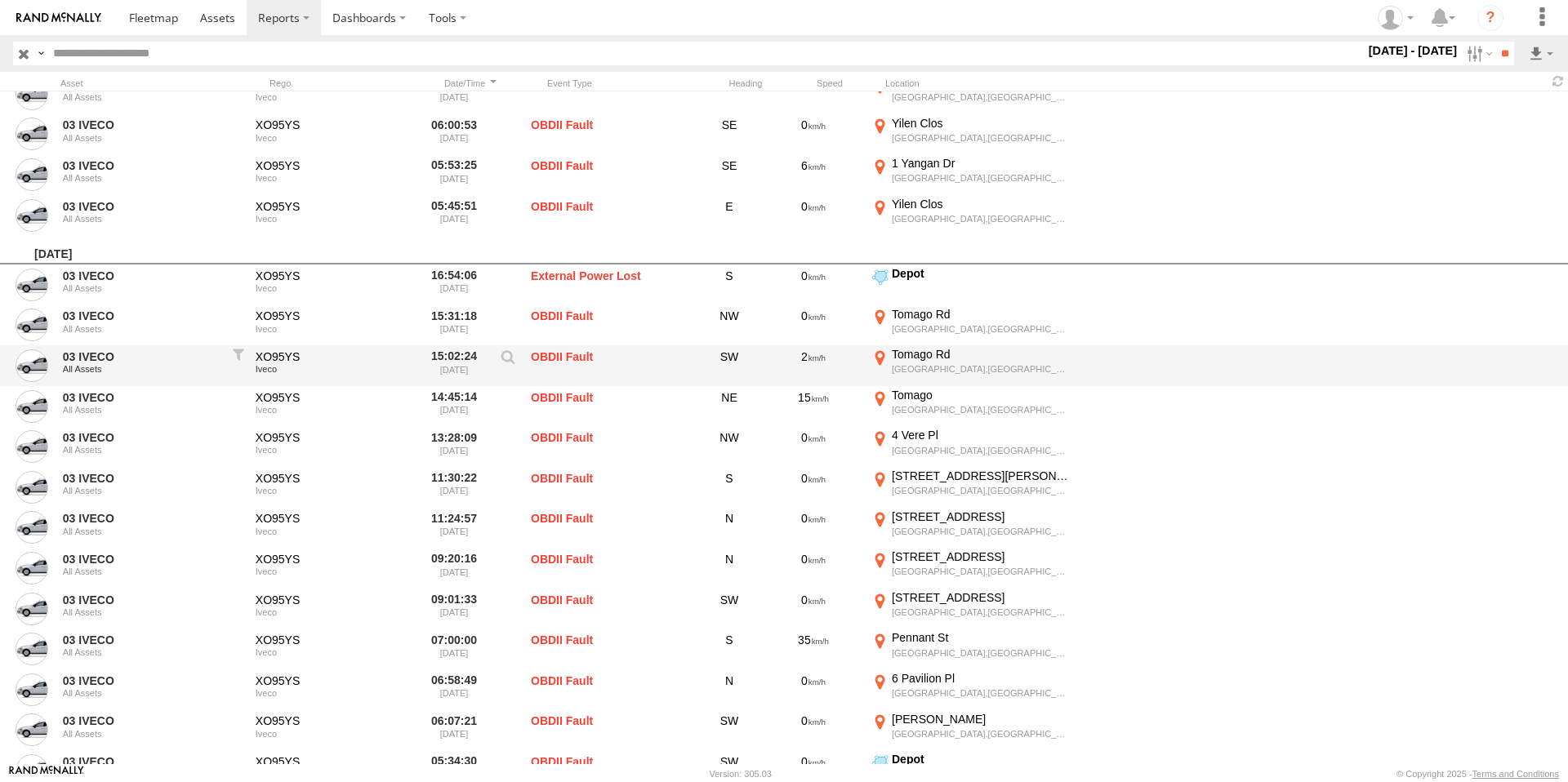
scroll to position [14655, 0]
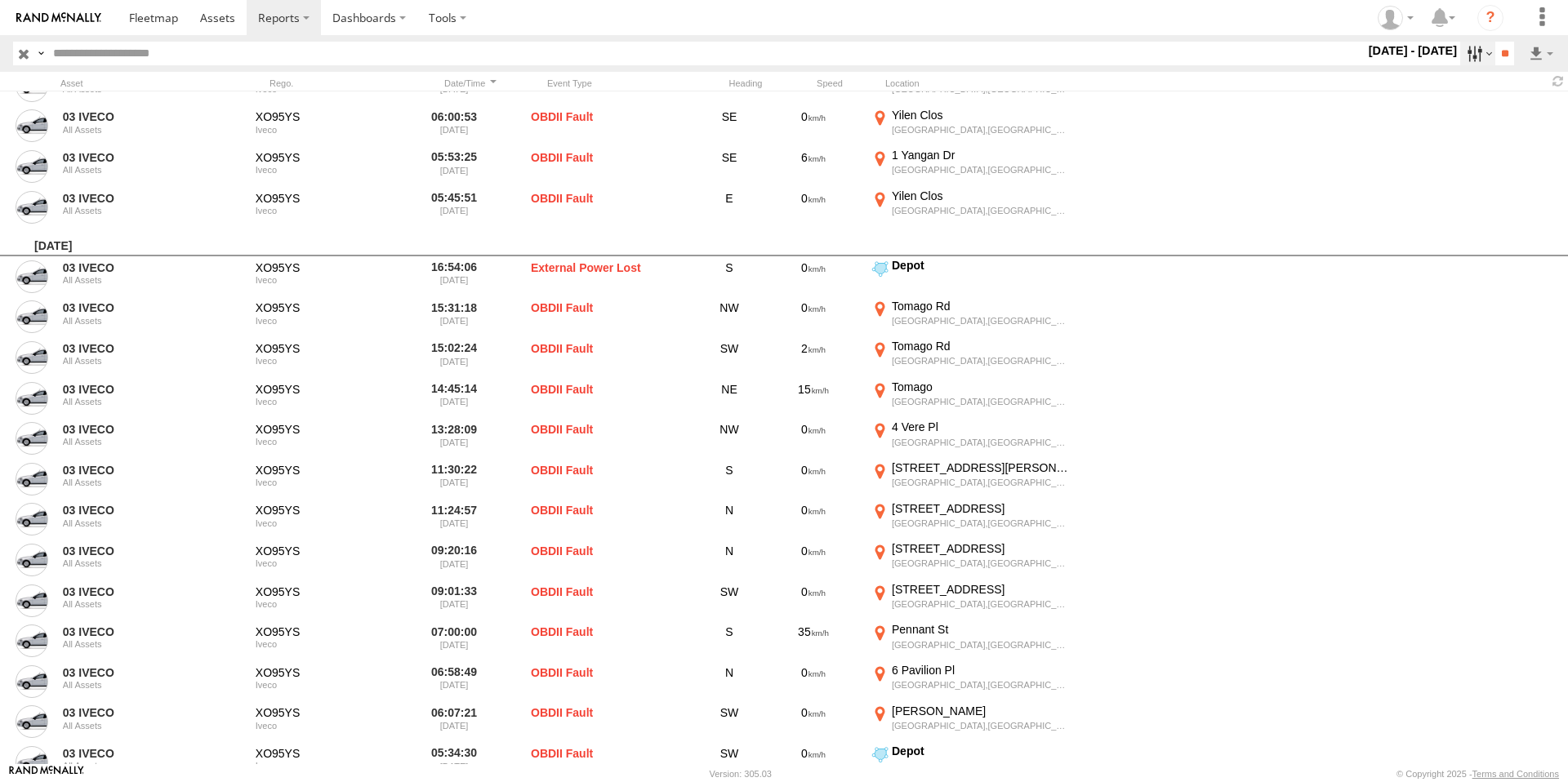
click at [1461, 62] on label at bounding box center [1478, 54] width 35 height 24
click at [0, 0] on span "All Assets" at bounding box center [0, 0] width 0 height 0
click at [1496, 56] on input "**" at bounding box center [1505, 54] width 19 height 24
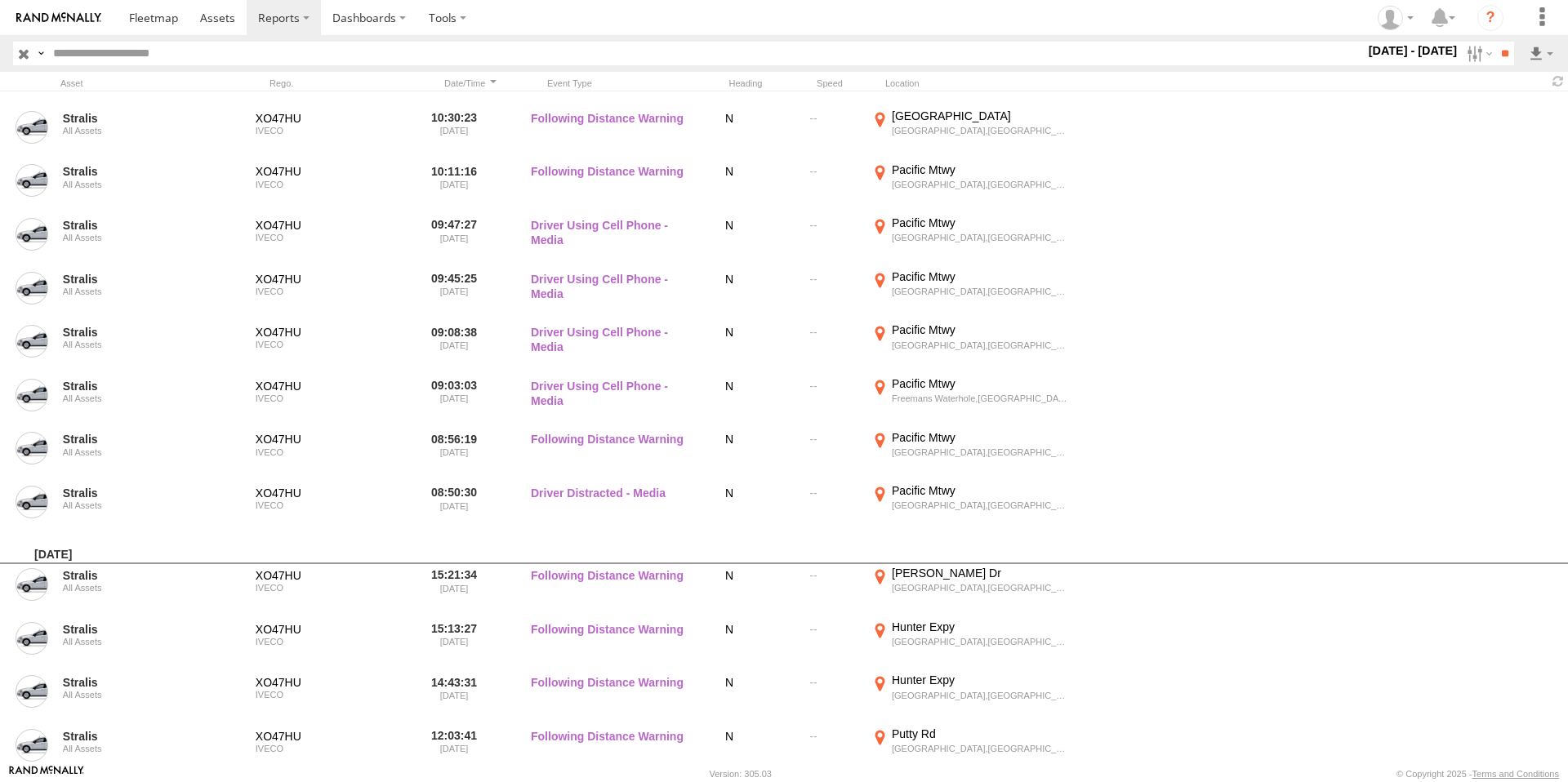
scroll to position [6327, 0]
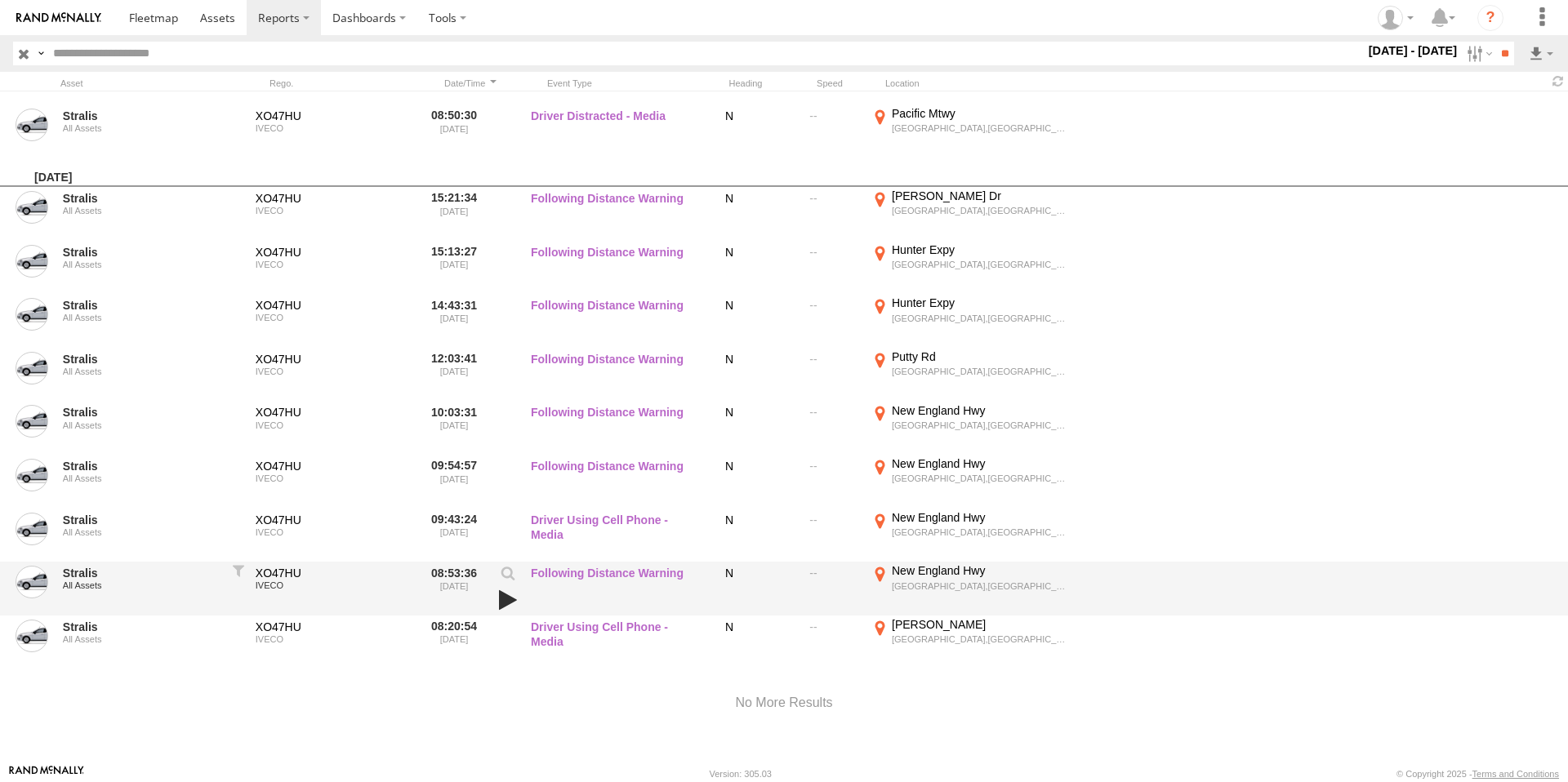
click at [498, 592] on link at bounding box center [508, 600] width 27 height 23
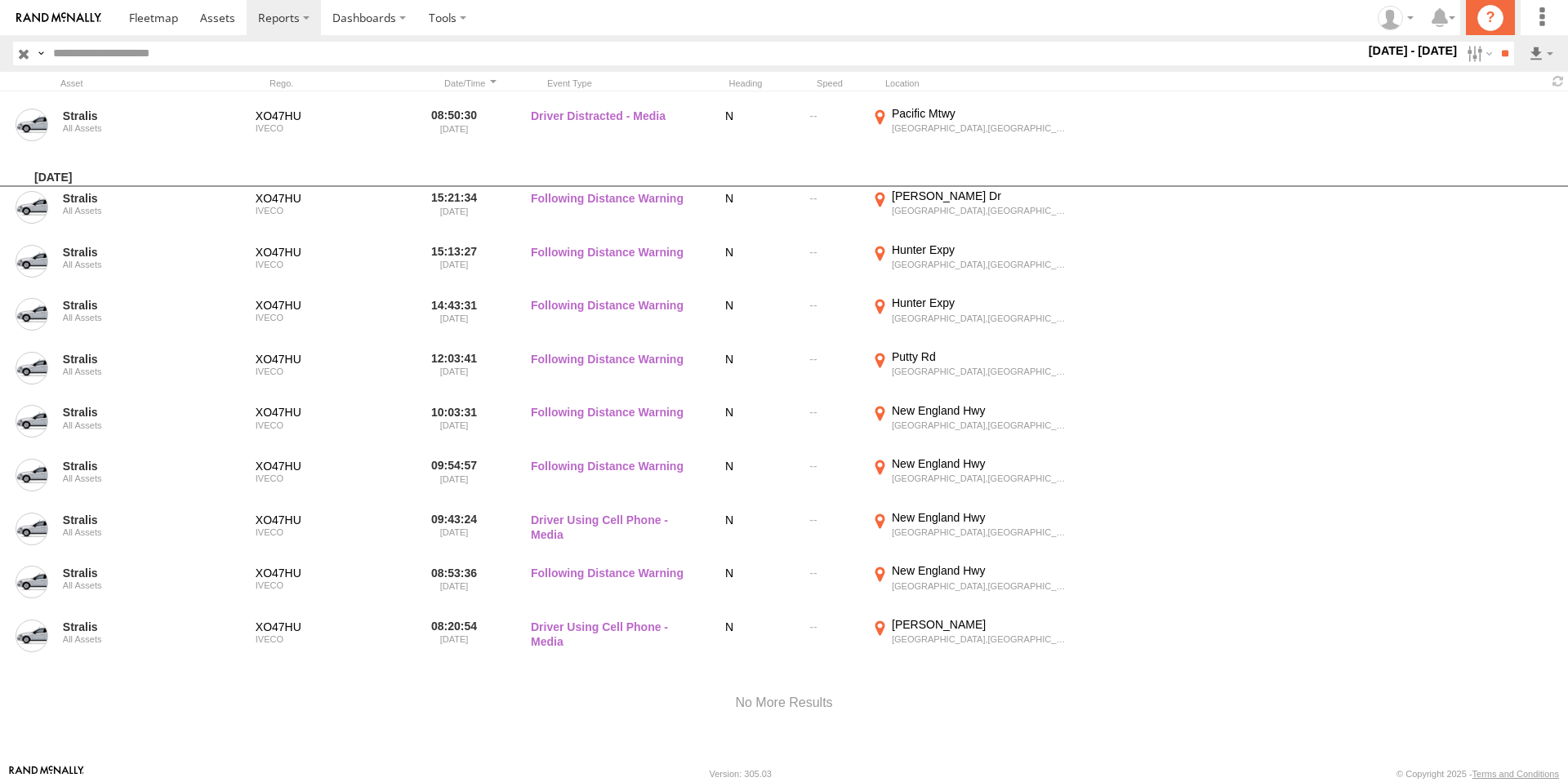
click at [1482, 22] on icon "?" at bounding box center [1491, 18] width 26 height 26
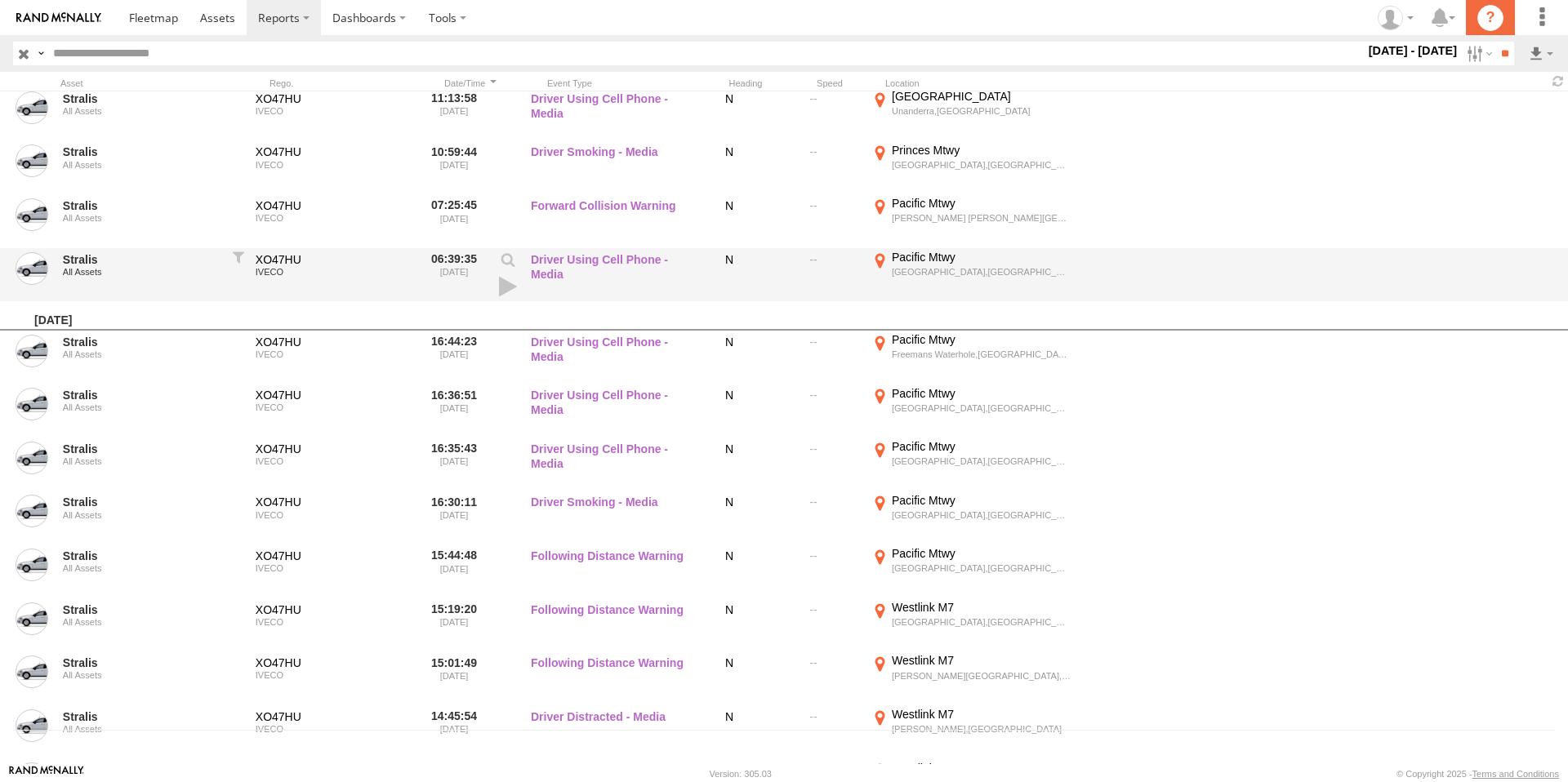
scroll to position [33, 0]
click at [507, 286] on link at bounding box center [508, 286] width 27 height 23
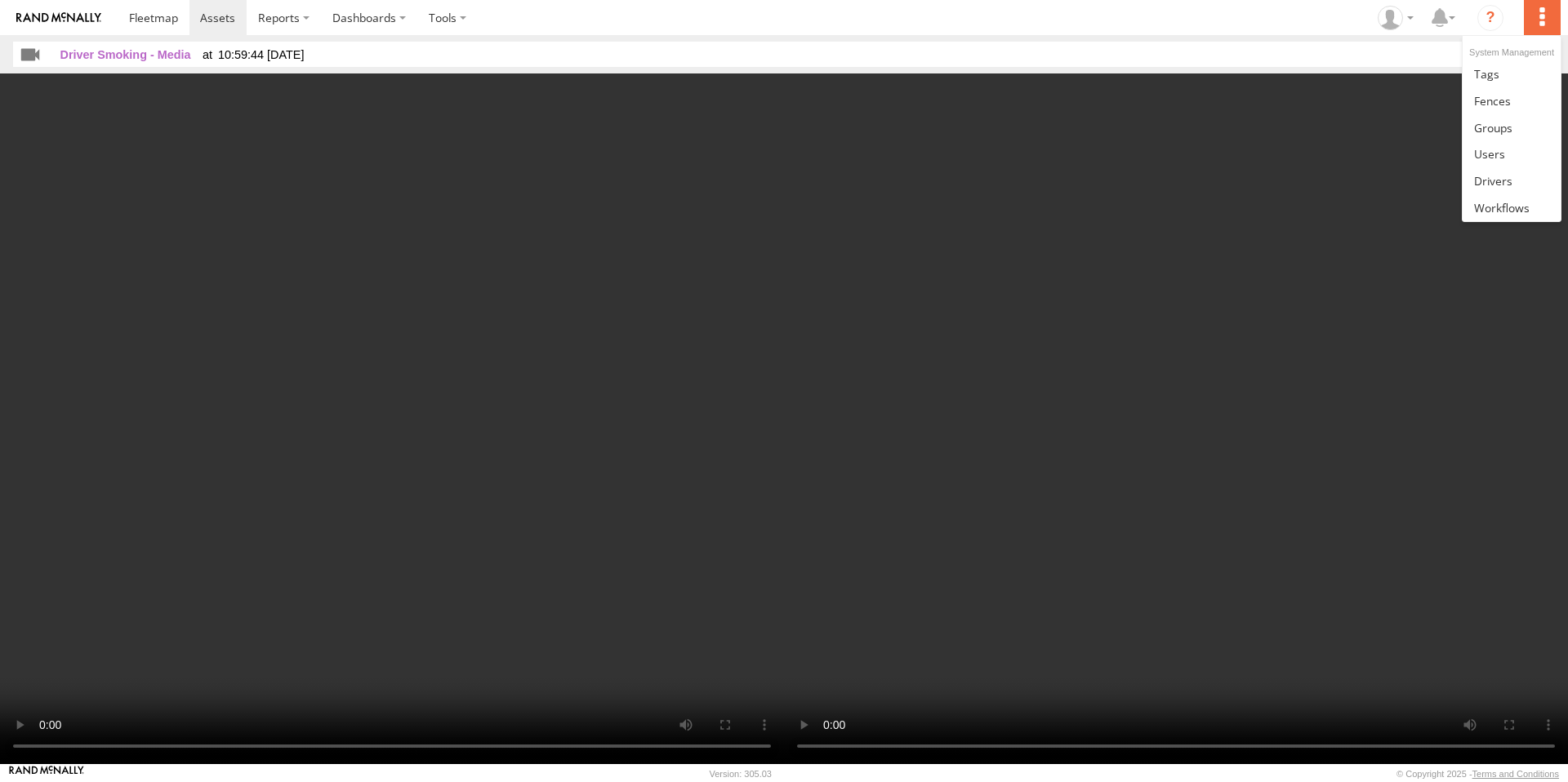
click at [1533, 18] on label at bounding box center [1542, 17] width 36 height 35
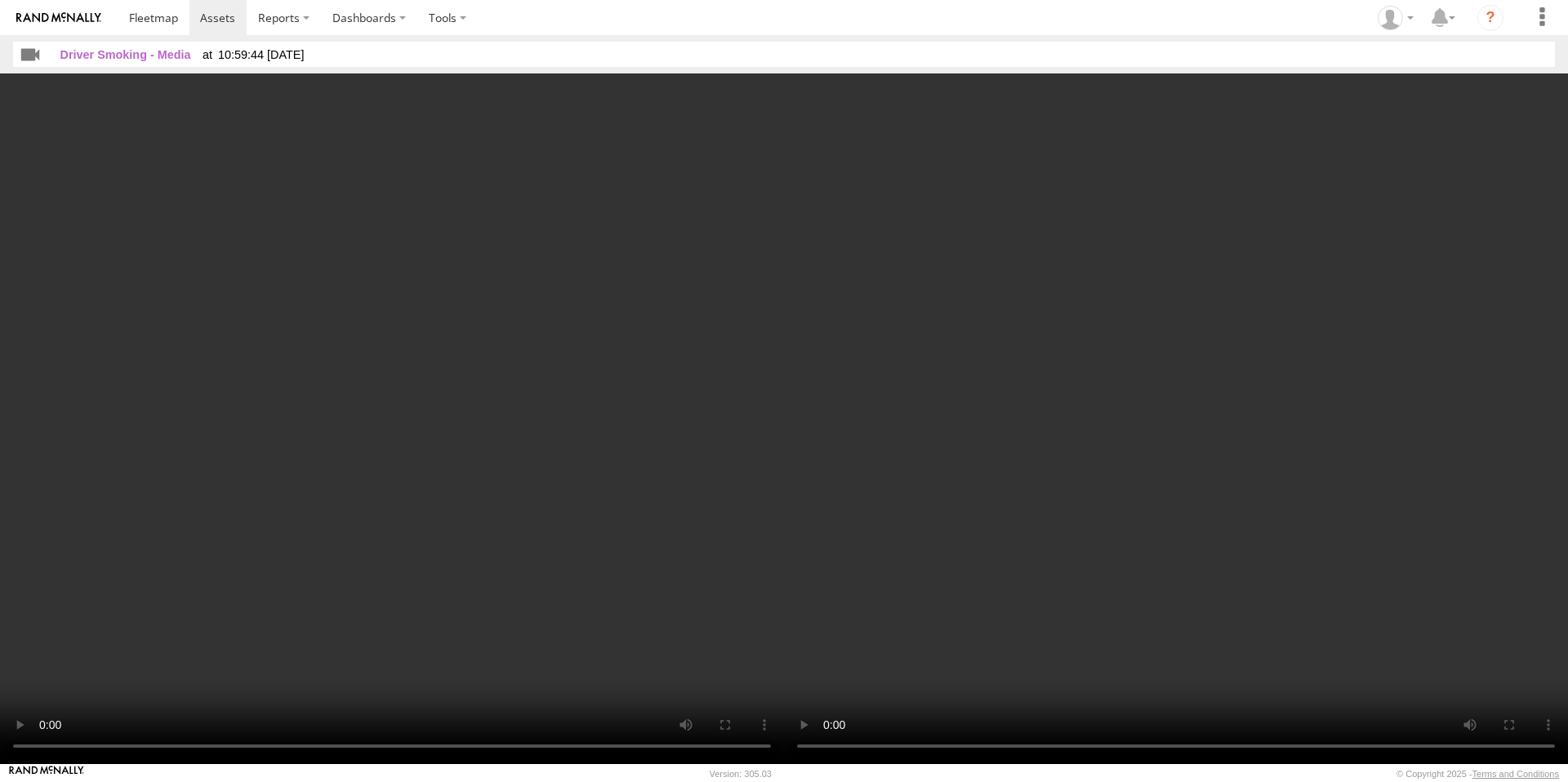
click at [450, 146] on video at bounding box center [392, 419] width 784 height 691
click at [81, 54] on span "Driver Smoking - Media" at bounding box center [125, 54] width 130 height 13
click at [166, 64] on div "Driver Smoking - Media 10:59:44 [DATE]" at bounding box center [182, 54] width 268 height 25
click at [197, 53] on span "Following Distance Warning" at bounding box center [138, 54] width 157 height 13
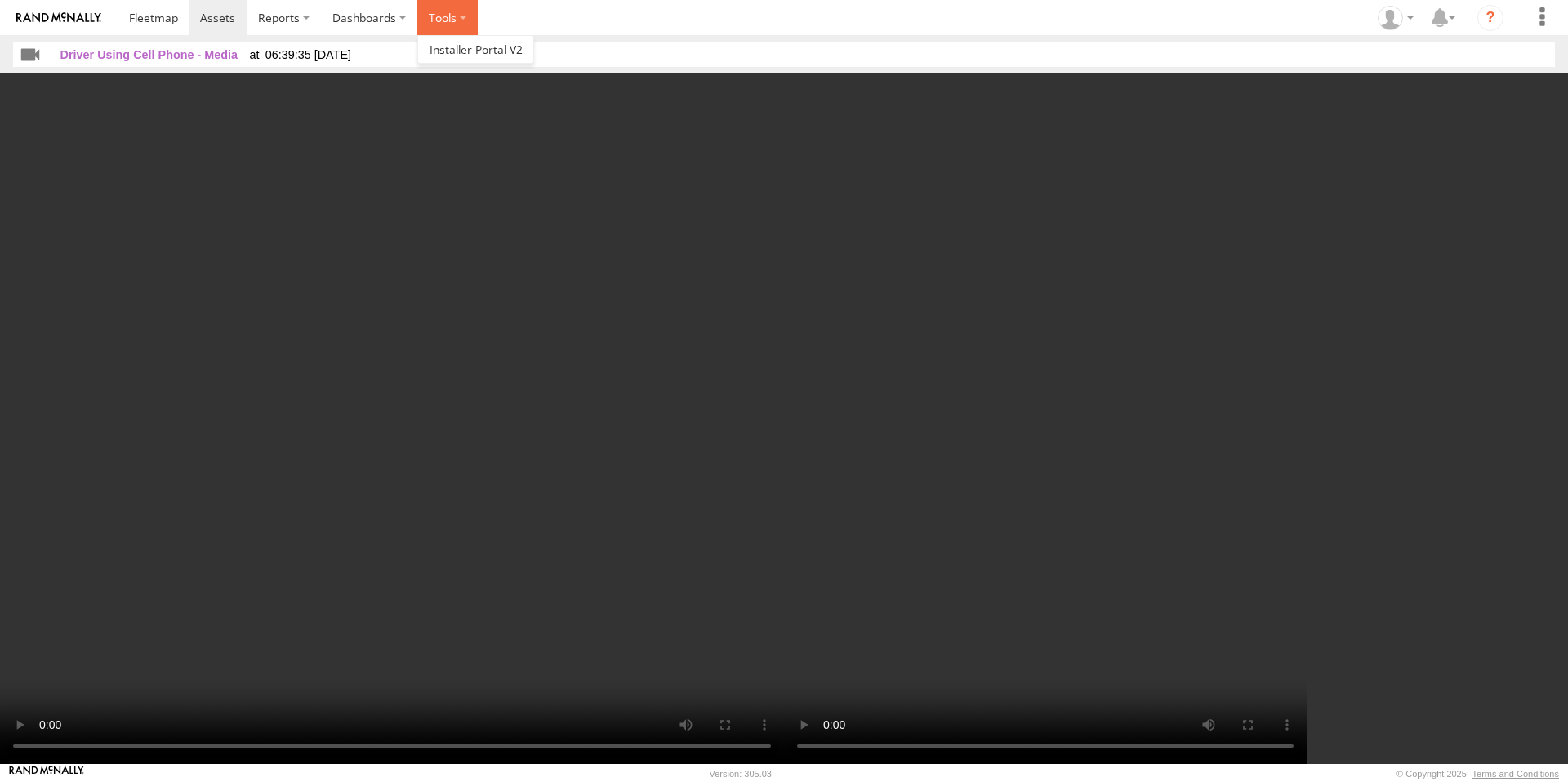
click at [453, 23] on label at bounding box center [448, 17] width 60 height 35
click at [393, 20] on label "Dashboards" at bounding box center [369, 17] width 96 height 35
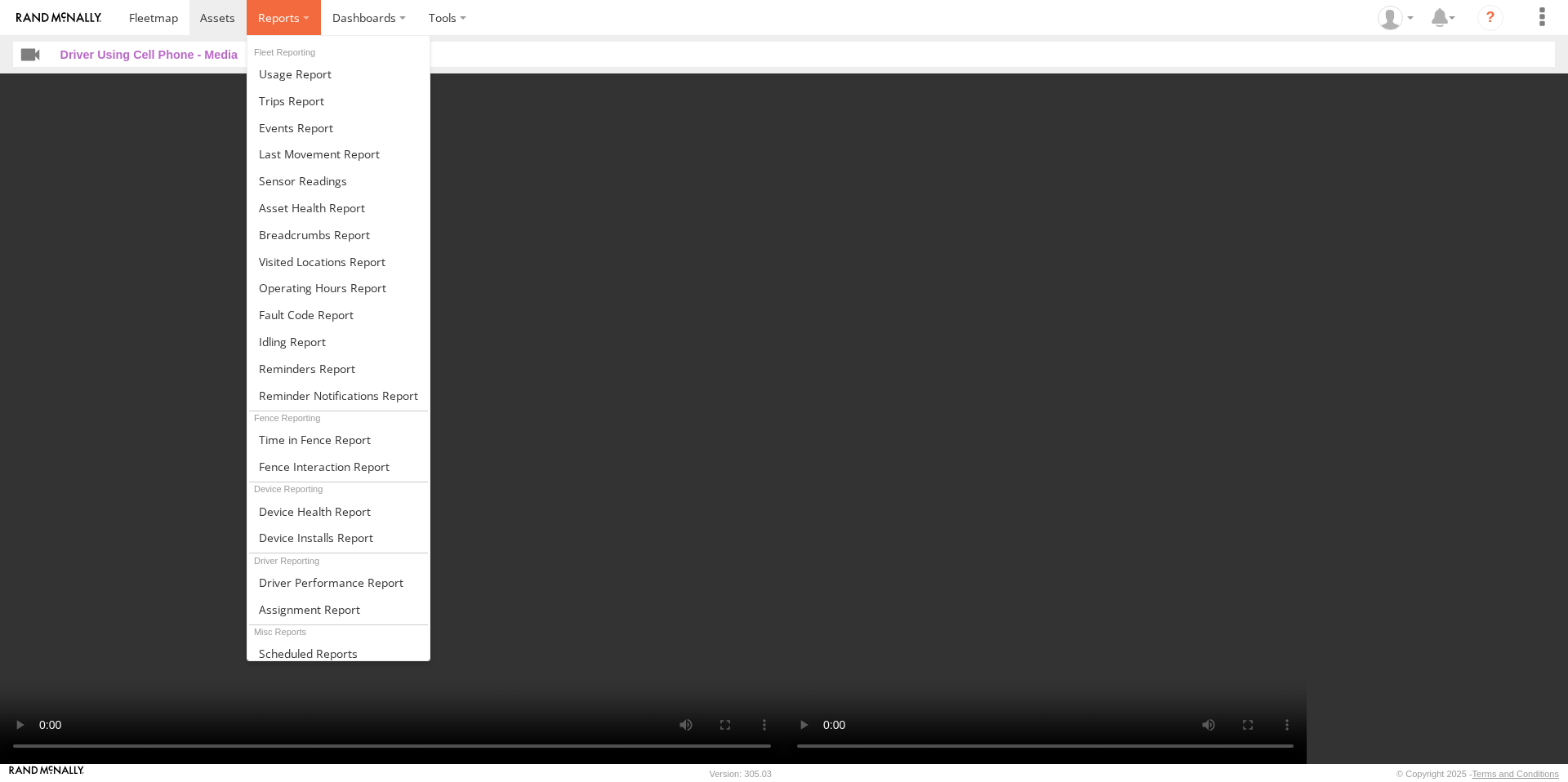
click at [255, 16] on label at bounding box center [284, 17] width 75 height 35
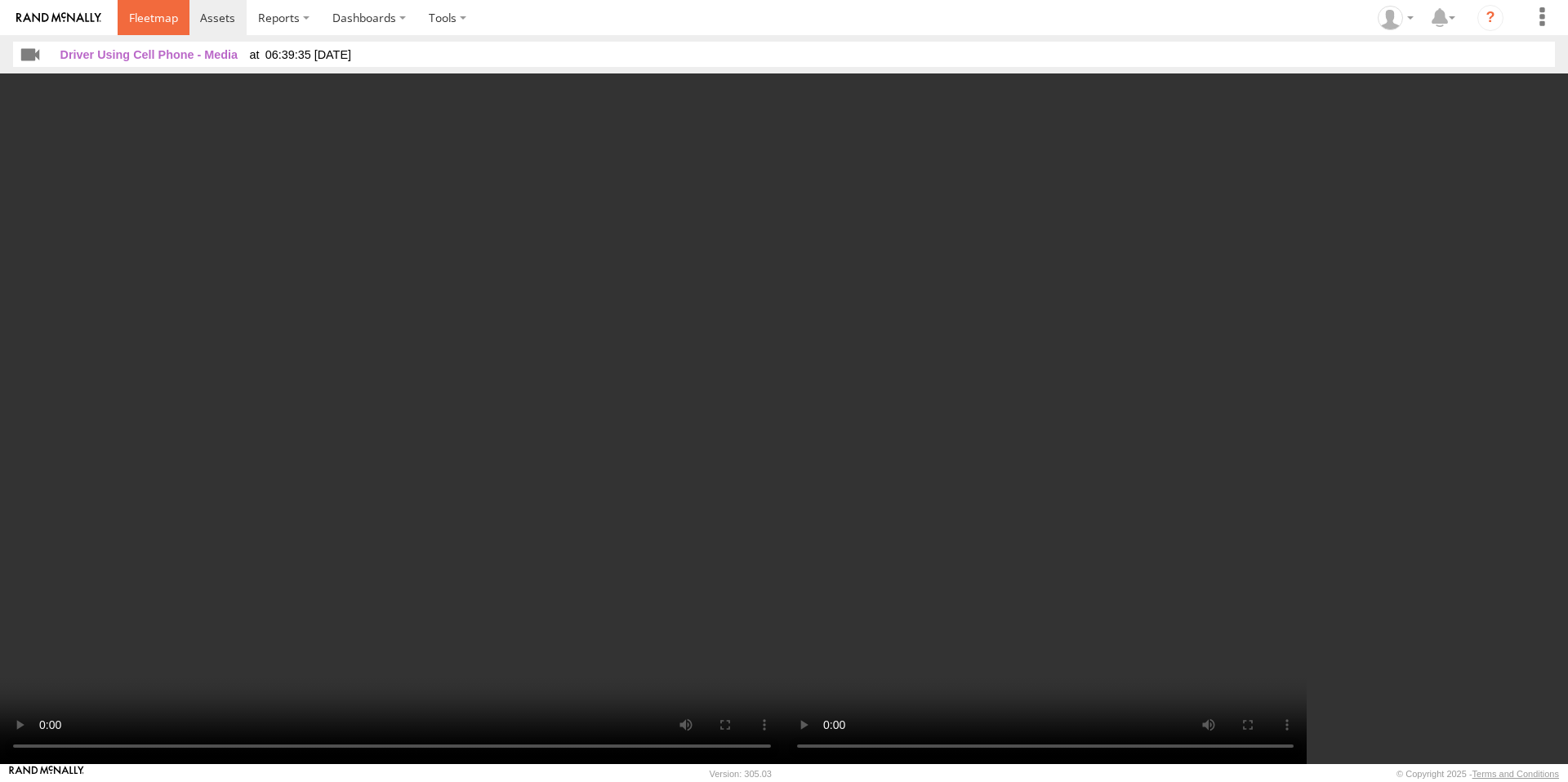
click at [161, 20] on span at bounding box center [153, 17] width 49 height 15
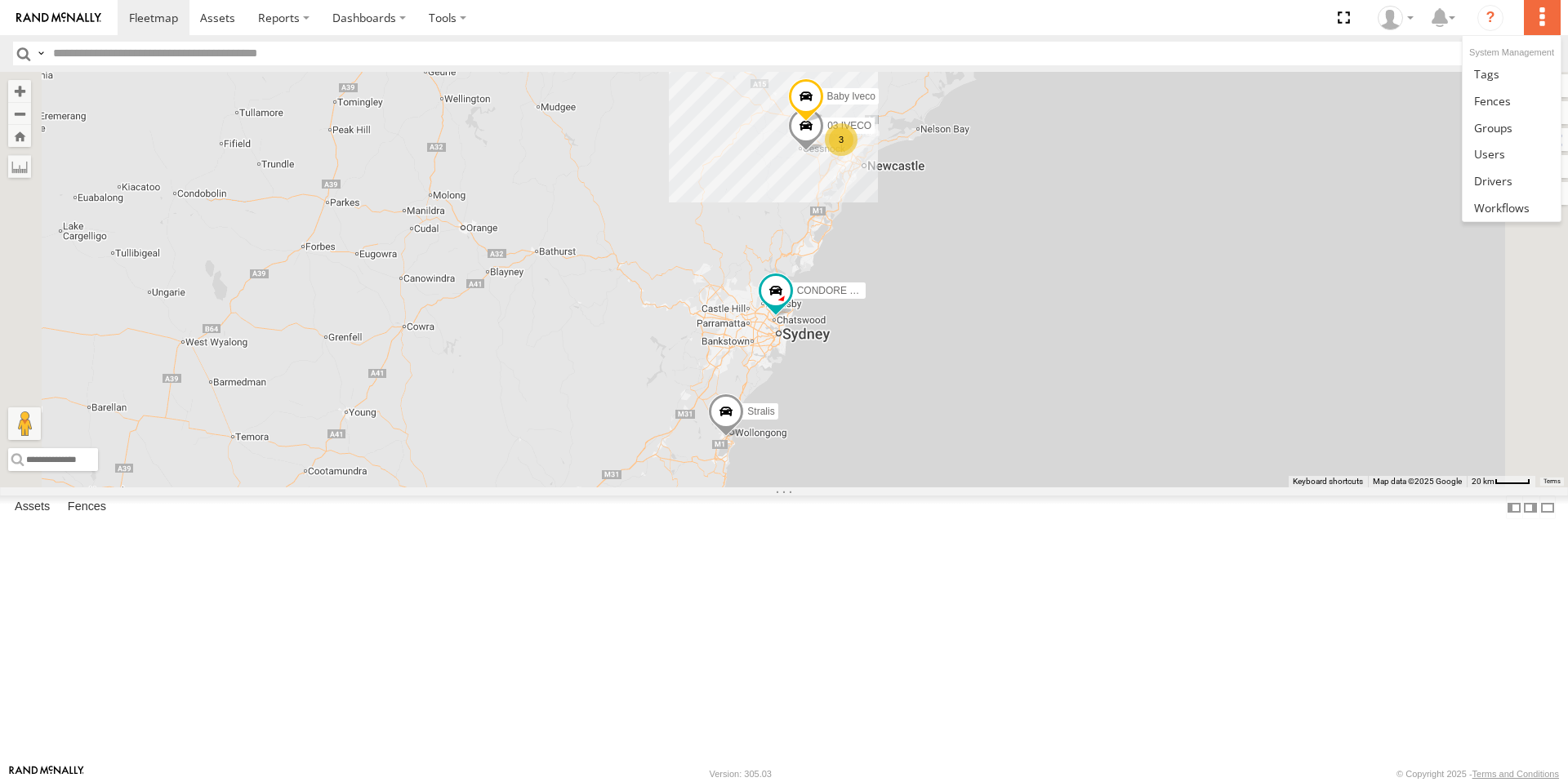
click at [1542, 15] on label at bounding box center [1542, 17] width 36 height 35
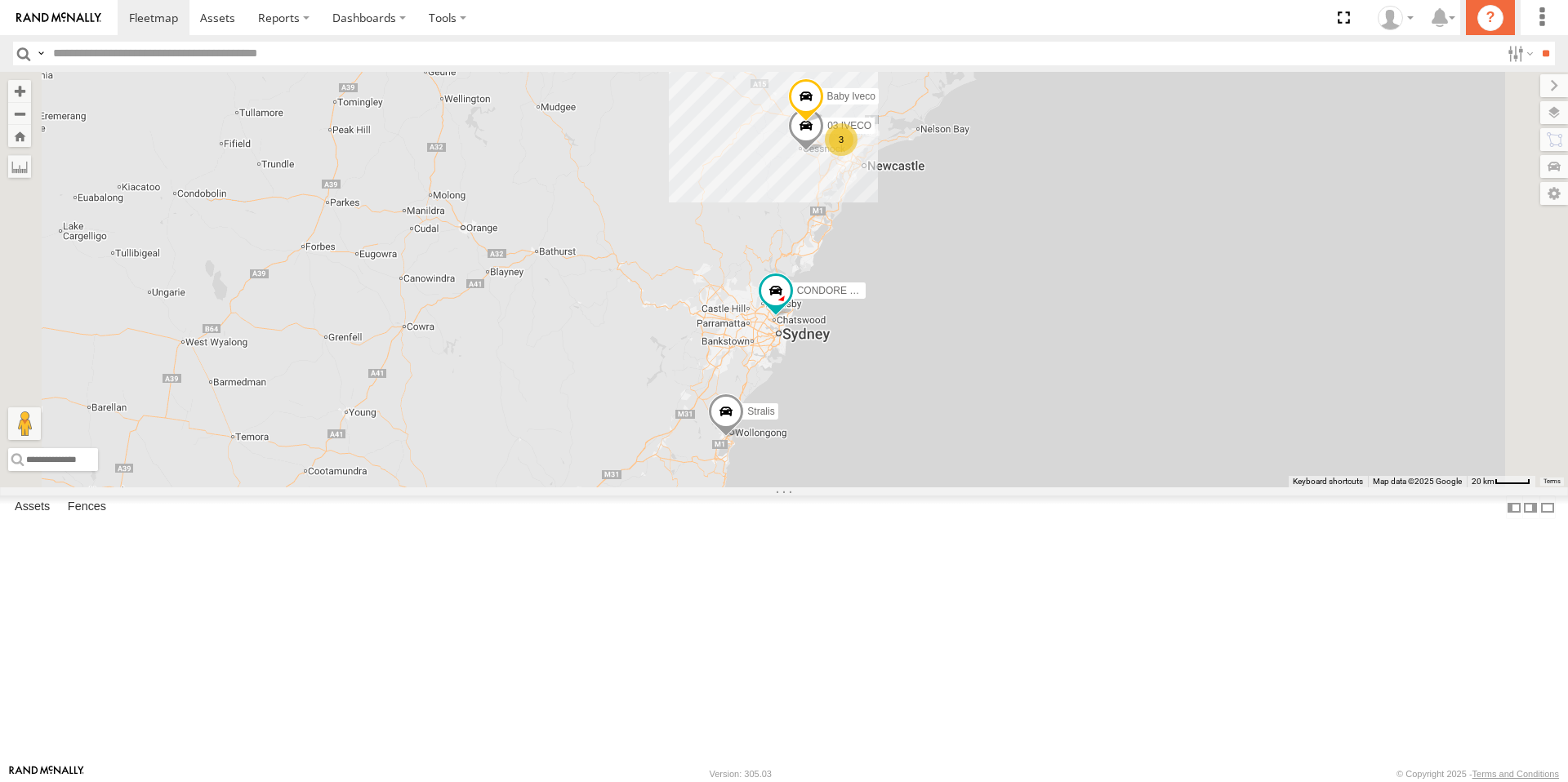
click at [1491, 18] on icon "?" at bounding box center [1491, 18] width 26 height 26
click at [384, 23] on label "Dashboards" at bounding box center [369, 17] width 96 height 35
click at [445, 27] on label at bounding box center [448, 17] width 60 height 35
click at [401, 26] on label "Dashboards" at bounding box center [369, 17] width 96 height 35
click at [395, 56] on span at bounding box center [374, 50] width 81 height 15
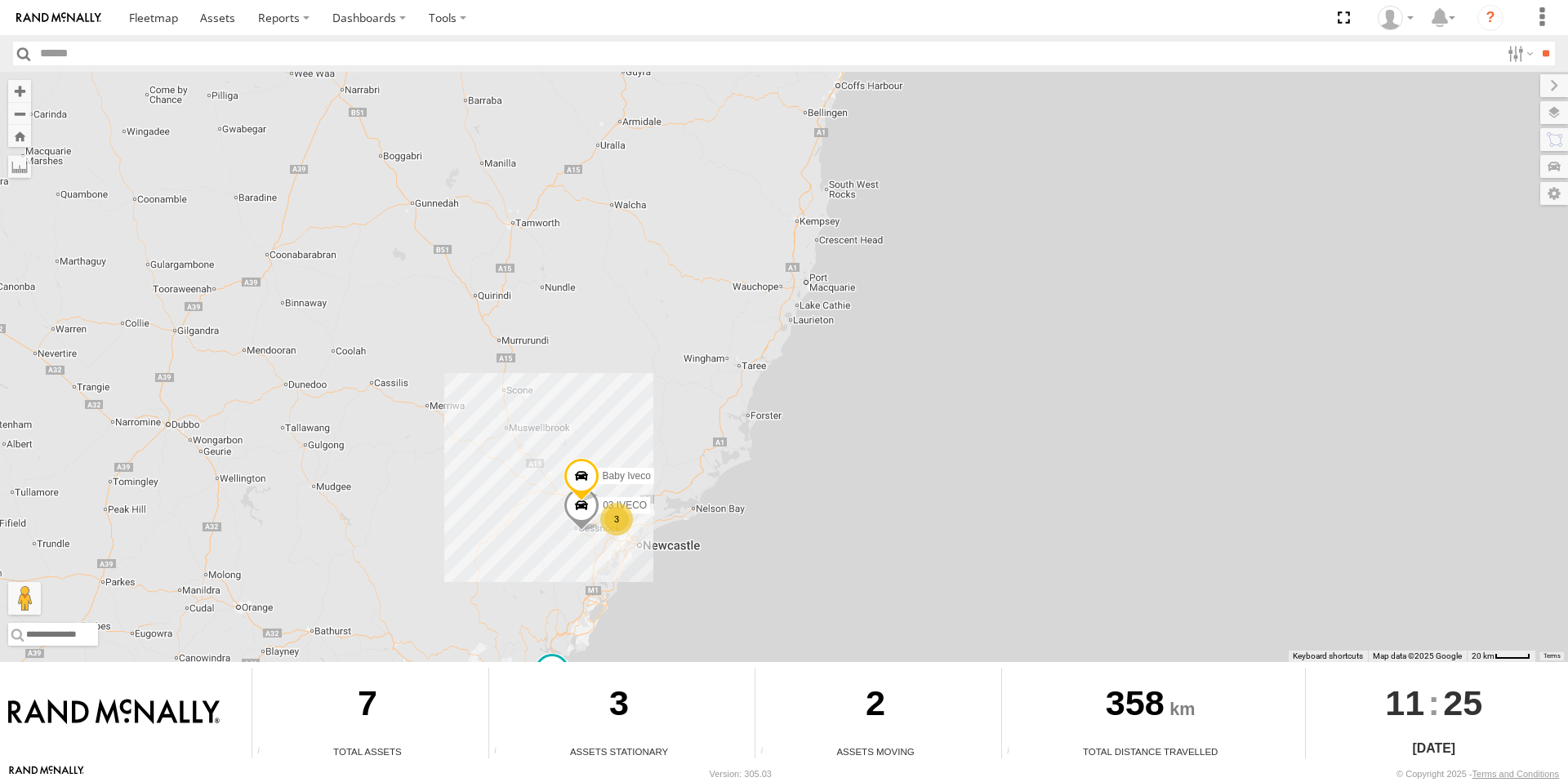
drag, startPoint x: 742, startPoint y: 241, endPoint x: 505, endPoint y: 530, distance: 373.8
click at [515, 535] on div "3 03 IVECO Stralis CONDORE UD Baby Iveco" at bounding box center [784, 367] width 1568 height 591
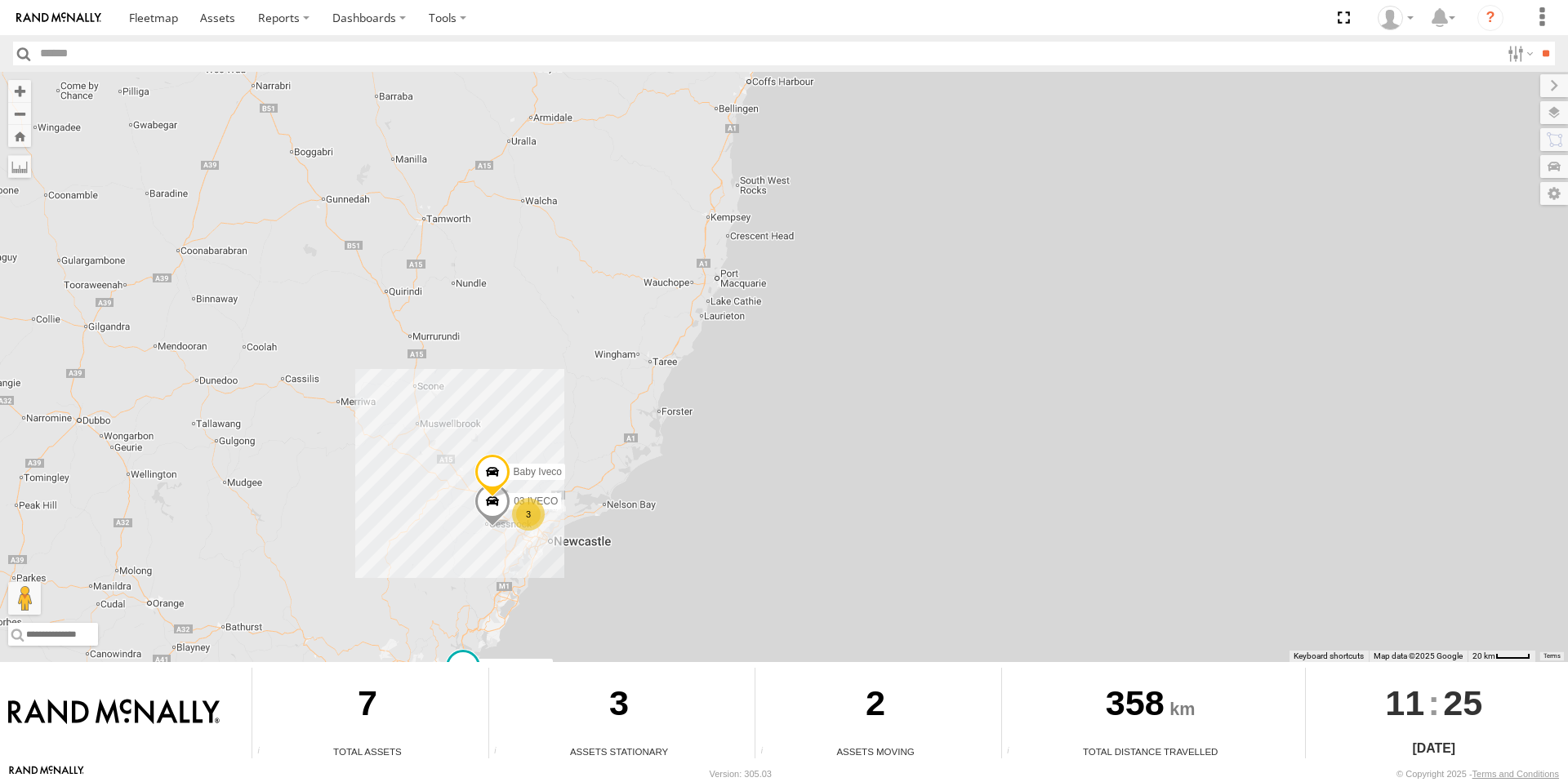
drag, startPoint x: 700, startPoint y: 339, endPoint x: 585, endPoint y: 322, distance: 116.2
click at [585, 322] on div "3 03 IVECO Stralis CONDORE UD Baby Iveco" at bounding box center [784, 367] width 1568 height 591
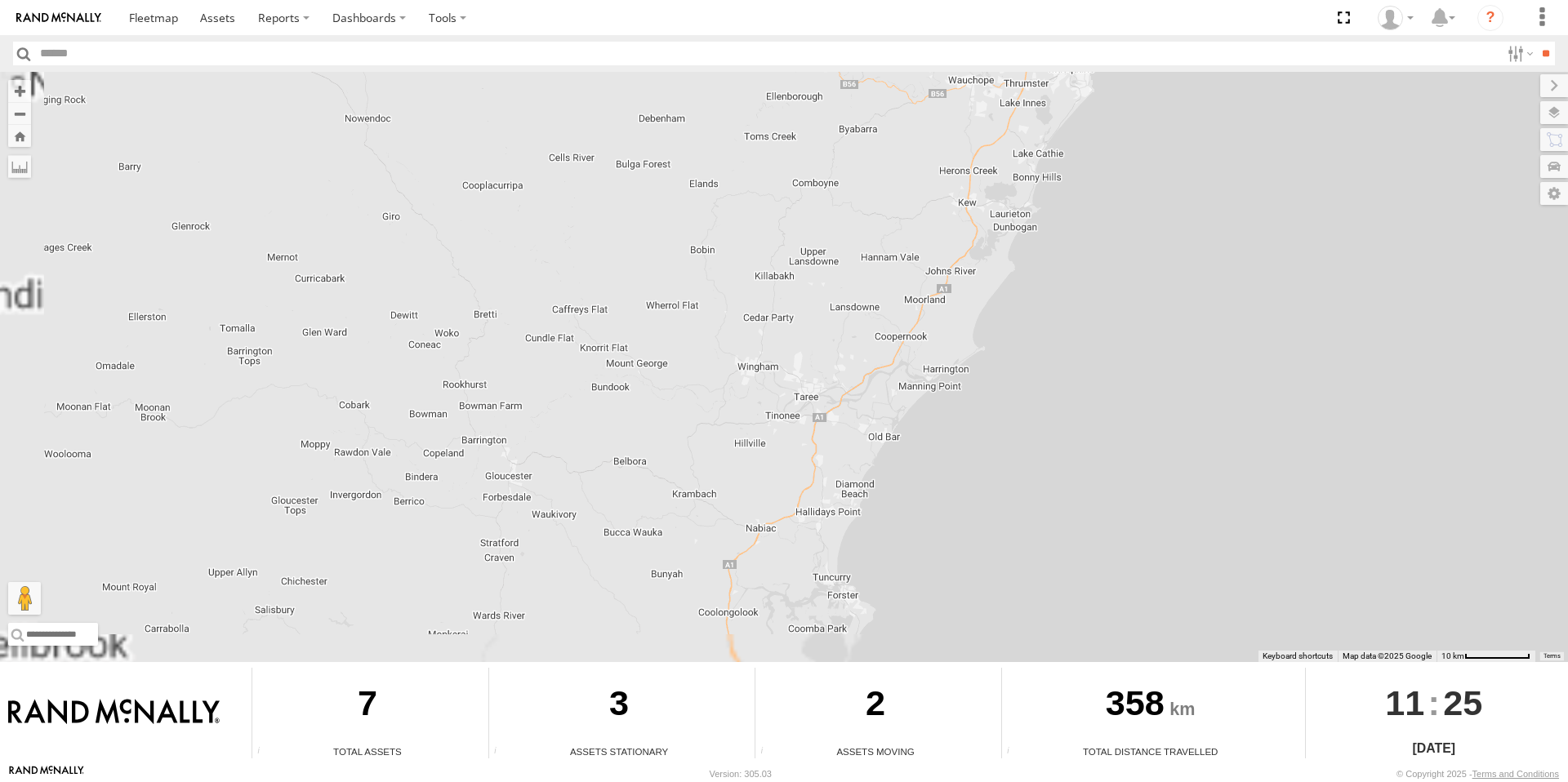
drag, startPoint x: 565, startPoint y: 317, endPoint x: 636, endPoint y: 286, distance: 77.5
click at [636, 286] on div "03 IVECO Stralis CONDORE UD Baby Iveco" at bounding box center [784, 367] width 1568 height 591
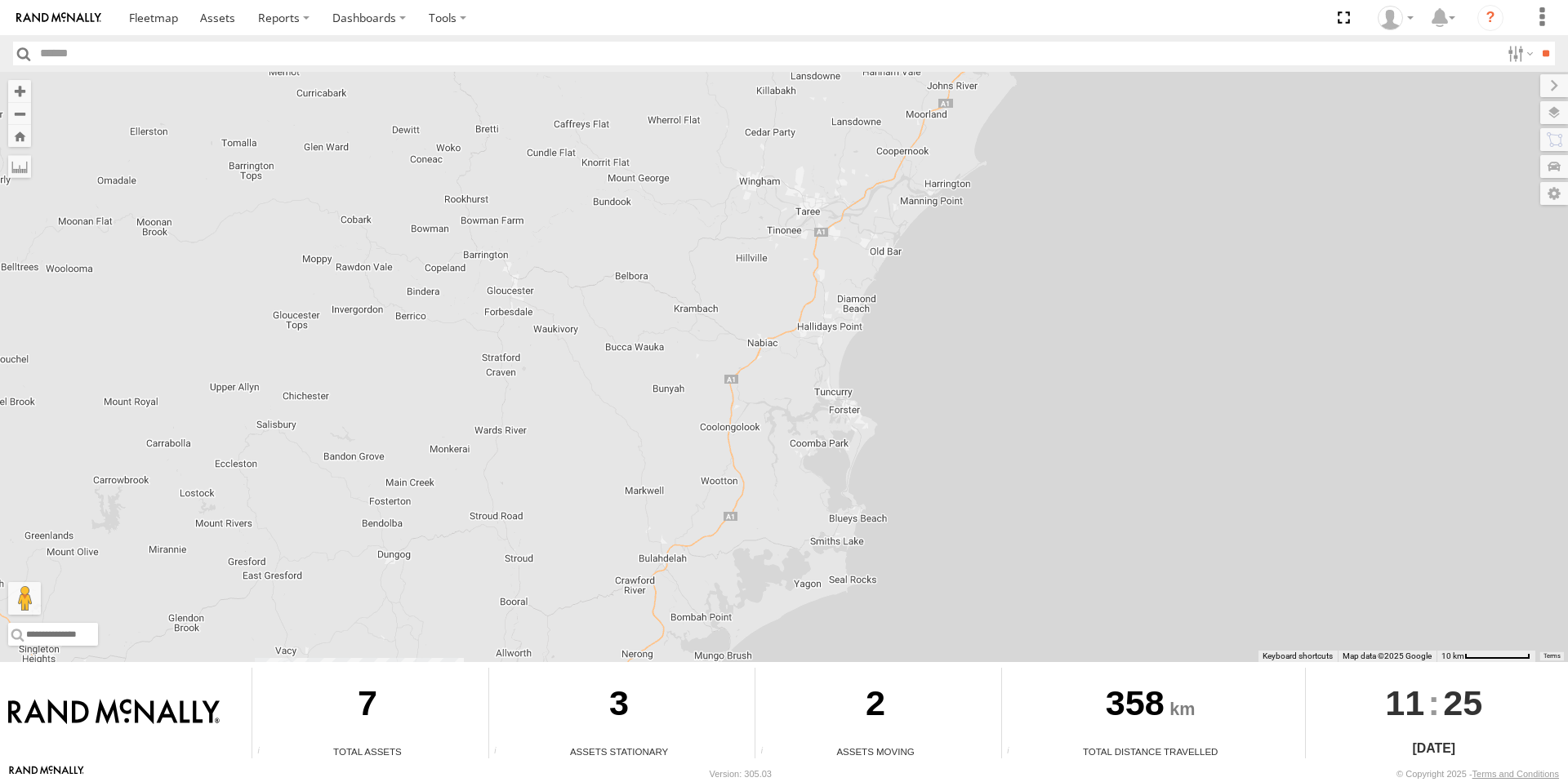
drag, startPoint x: 558, startPoint y: 408, endPoint x: 558, endPoint y: 219, distance: 189.0
click at [558, 219] on div "03 IVECO Stralis CONDORE UD Baby Iveco" at bounding box center [784, 367] width 1568 height 591
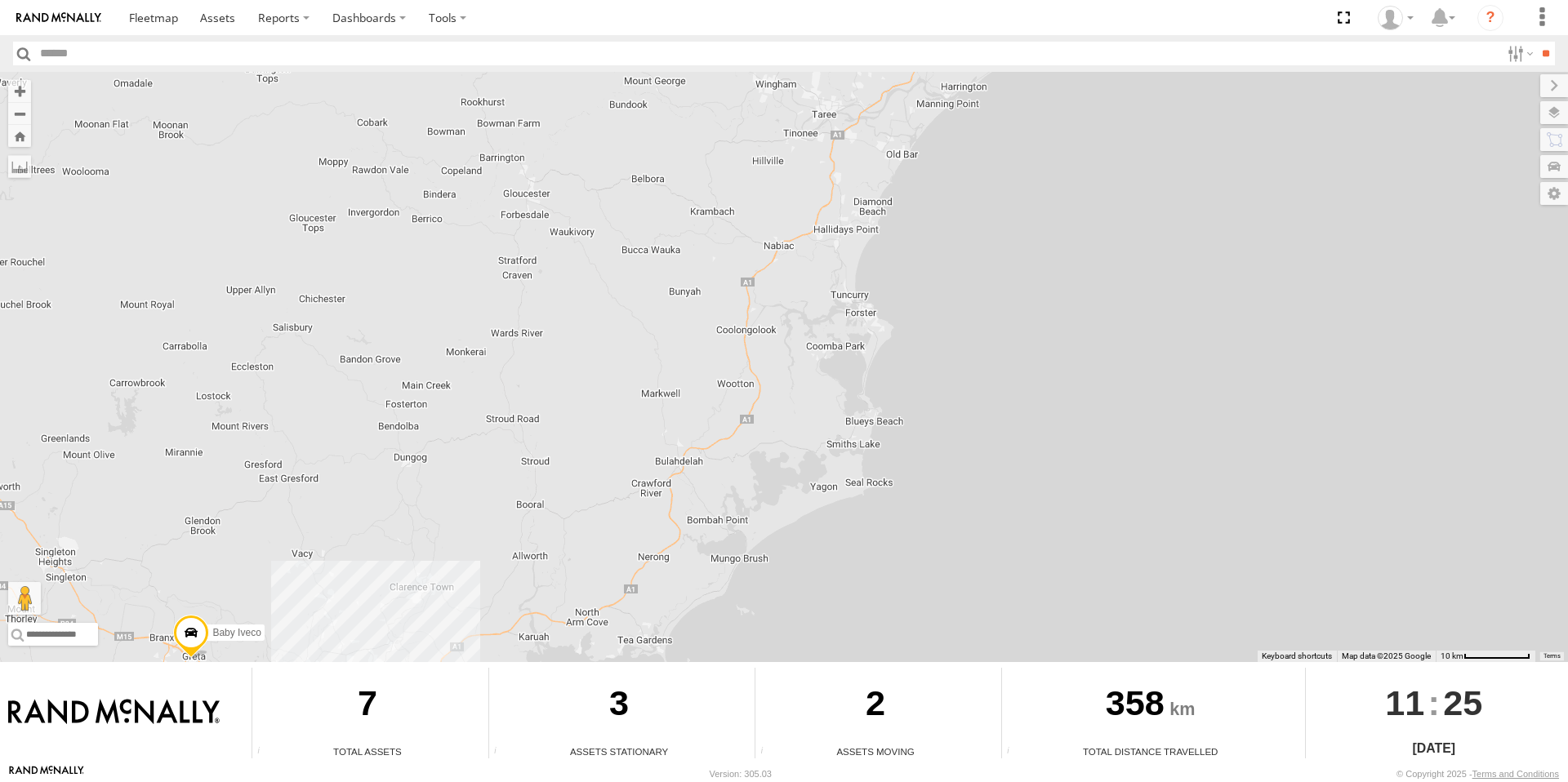
drag, startPoint x: 519, startPoint y: 422, endPoint x: 538, endPoint y: 323, distance: 100.8
click at [538, 323] on div "03 IVECO Stralis CONDORE UD Baby Iveco" at bounding box center [784, 367] width 1568 height 591
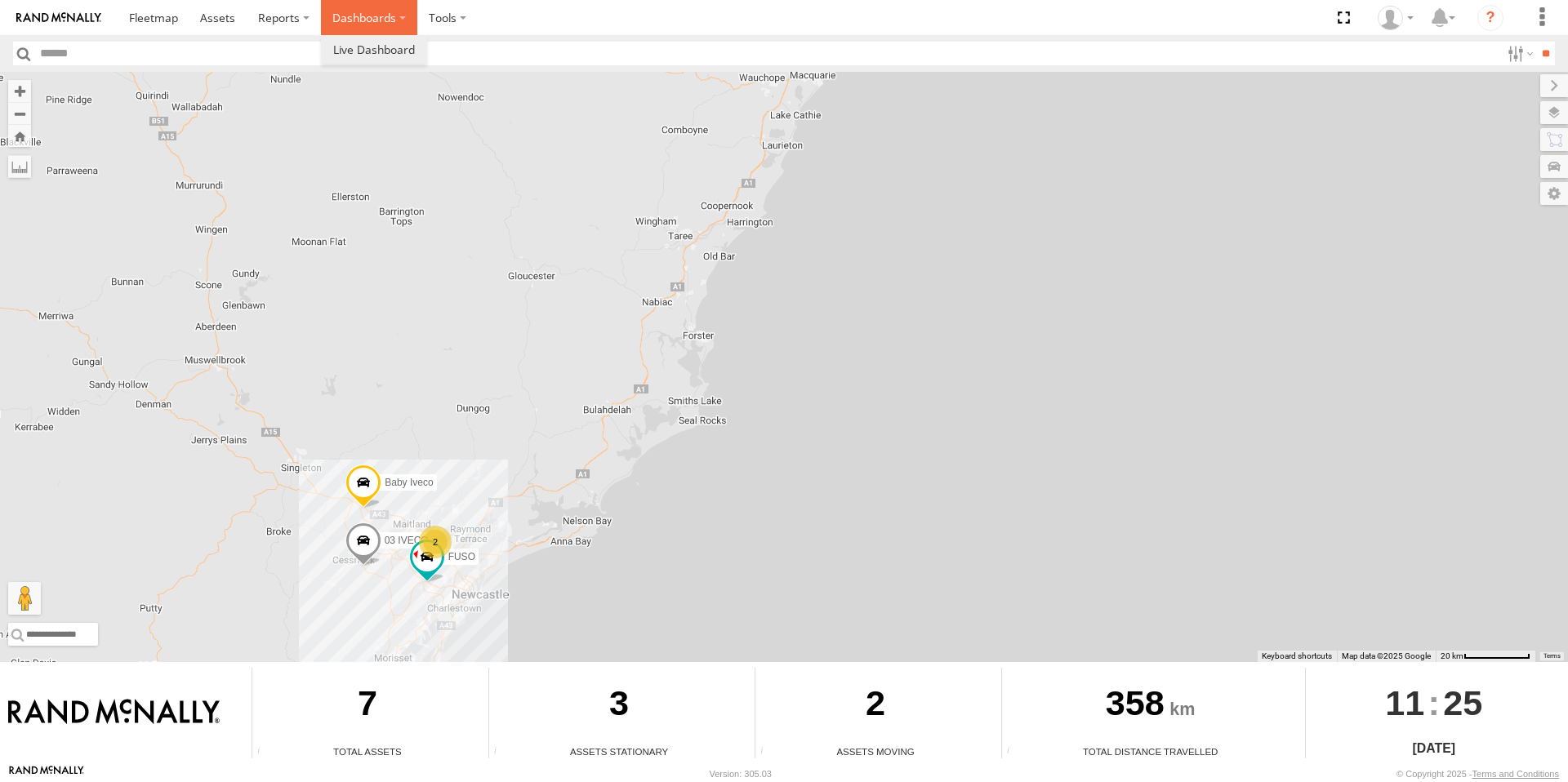
click at [396, 24] on label "Dashboards" at bounding box center [369, 17] width 96 height 35
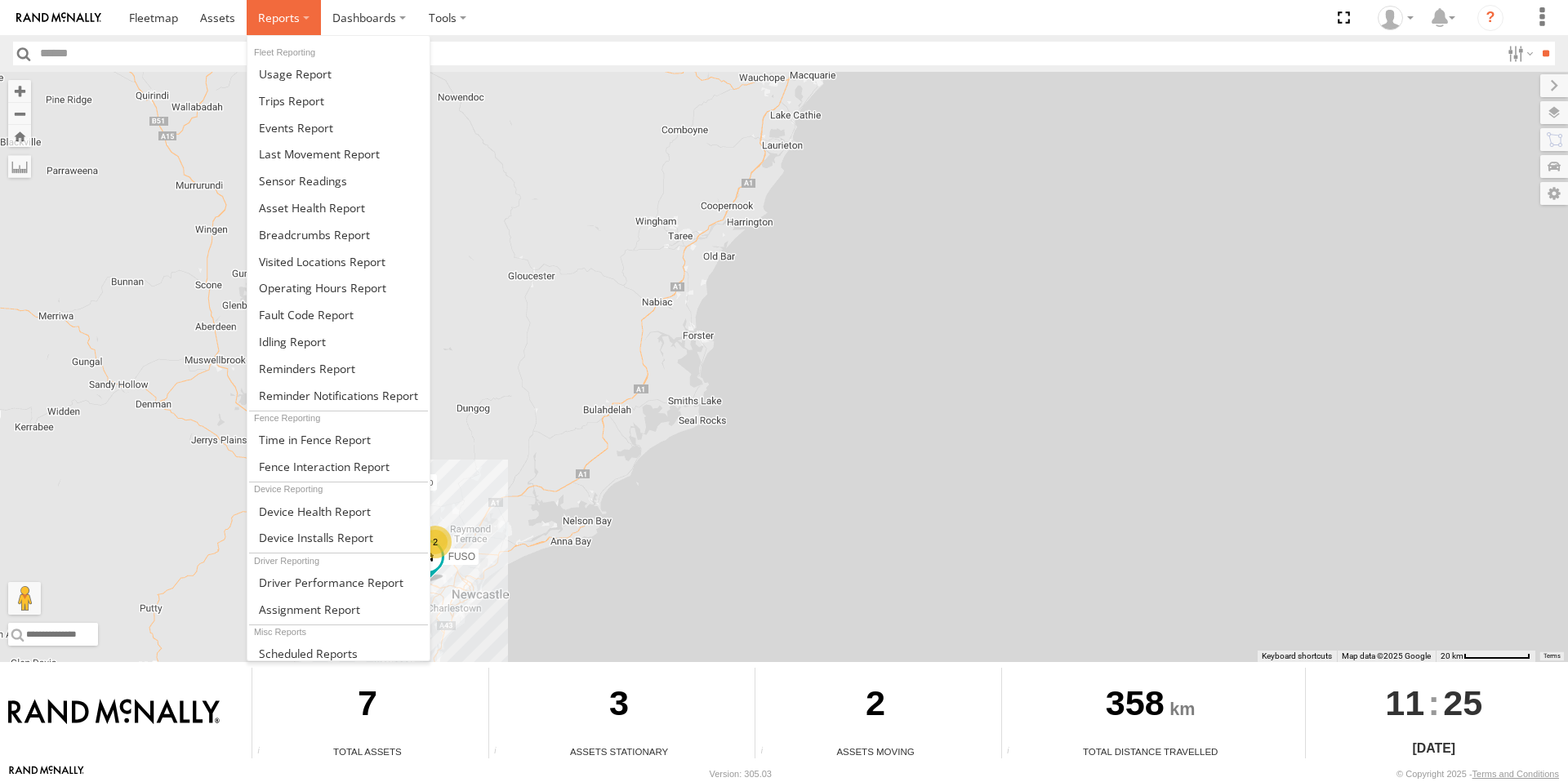
click at [310, 26] on label at bounding box center [284, 17] width 75 height 35
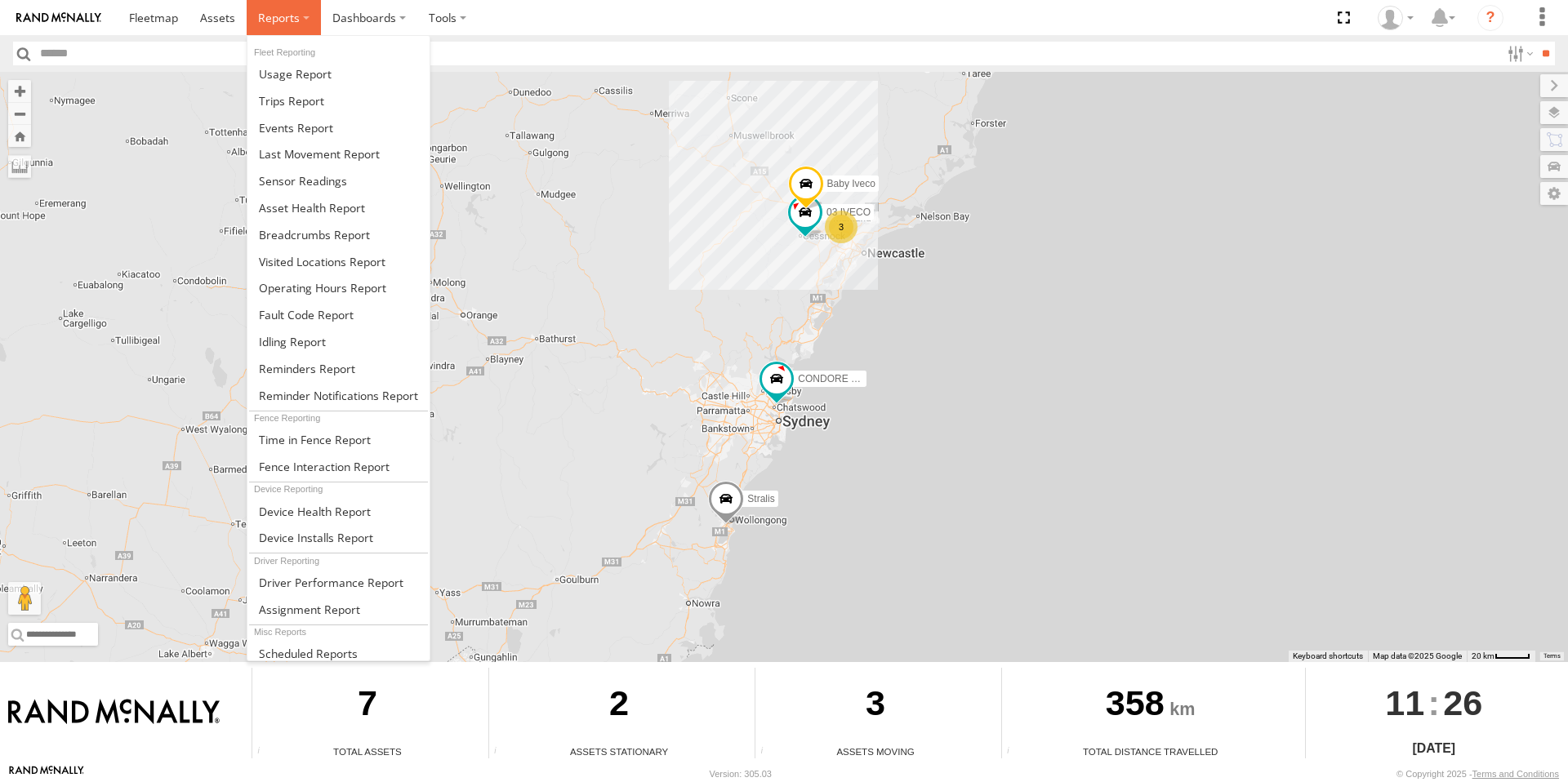
click at [307, 17] on label at bounding box center [284, 17] width 75 height 35
click at [286, 132] on span at bounding box center [296, 128] width 75 height 15
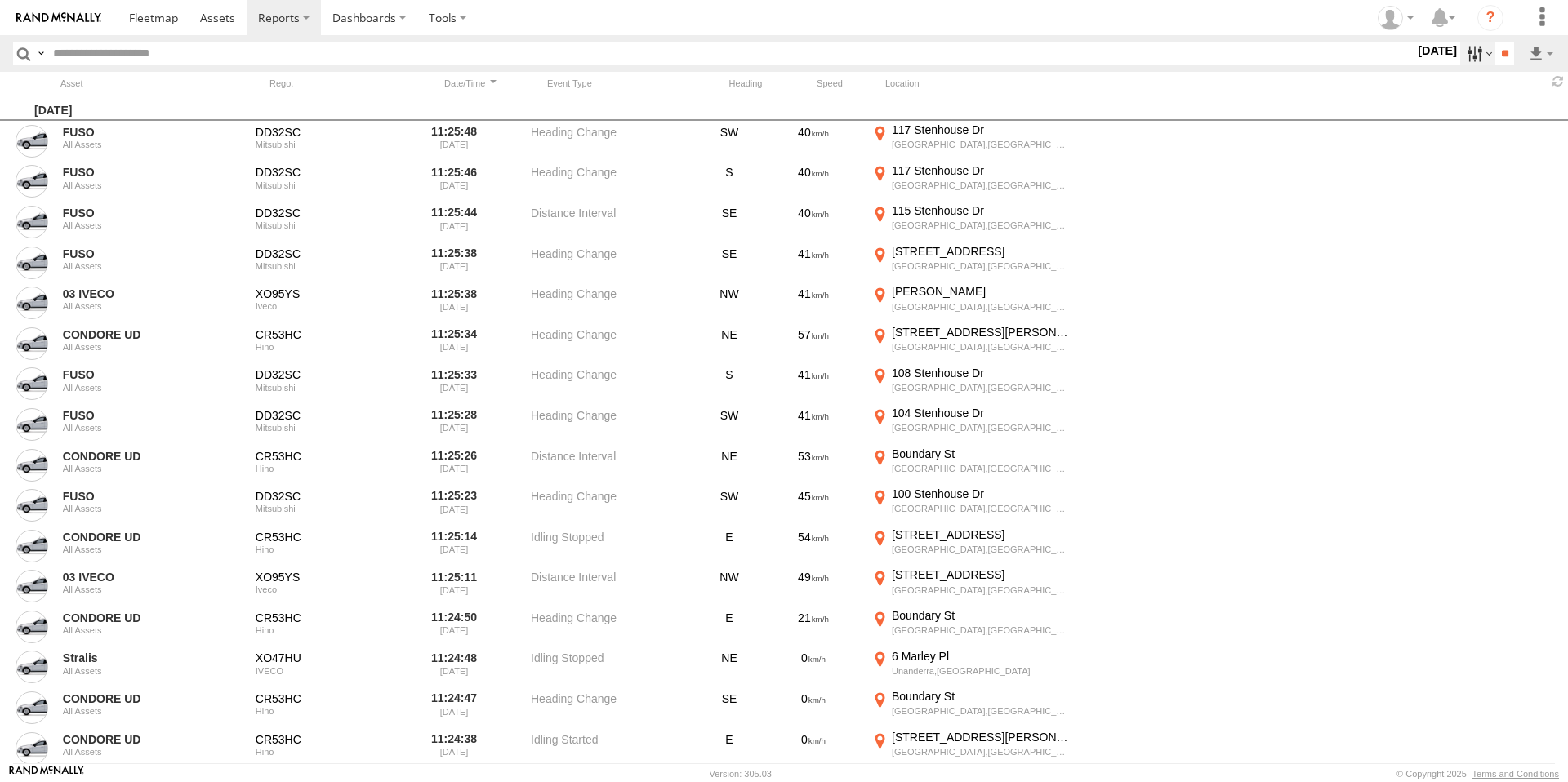
click at [1465, 58] on label at bounding box center [1478, 54] width 35 height 24
click at [0, 0] on span "Camera Covered" at bounding box center [0, 0] width 0 height 0
click at [1502, 56] on input "**" at bounding box center [1505, 54] width 19 height 24
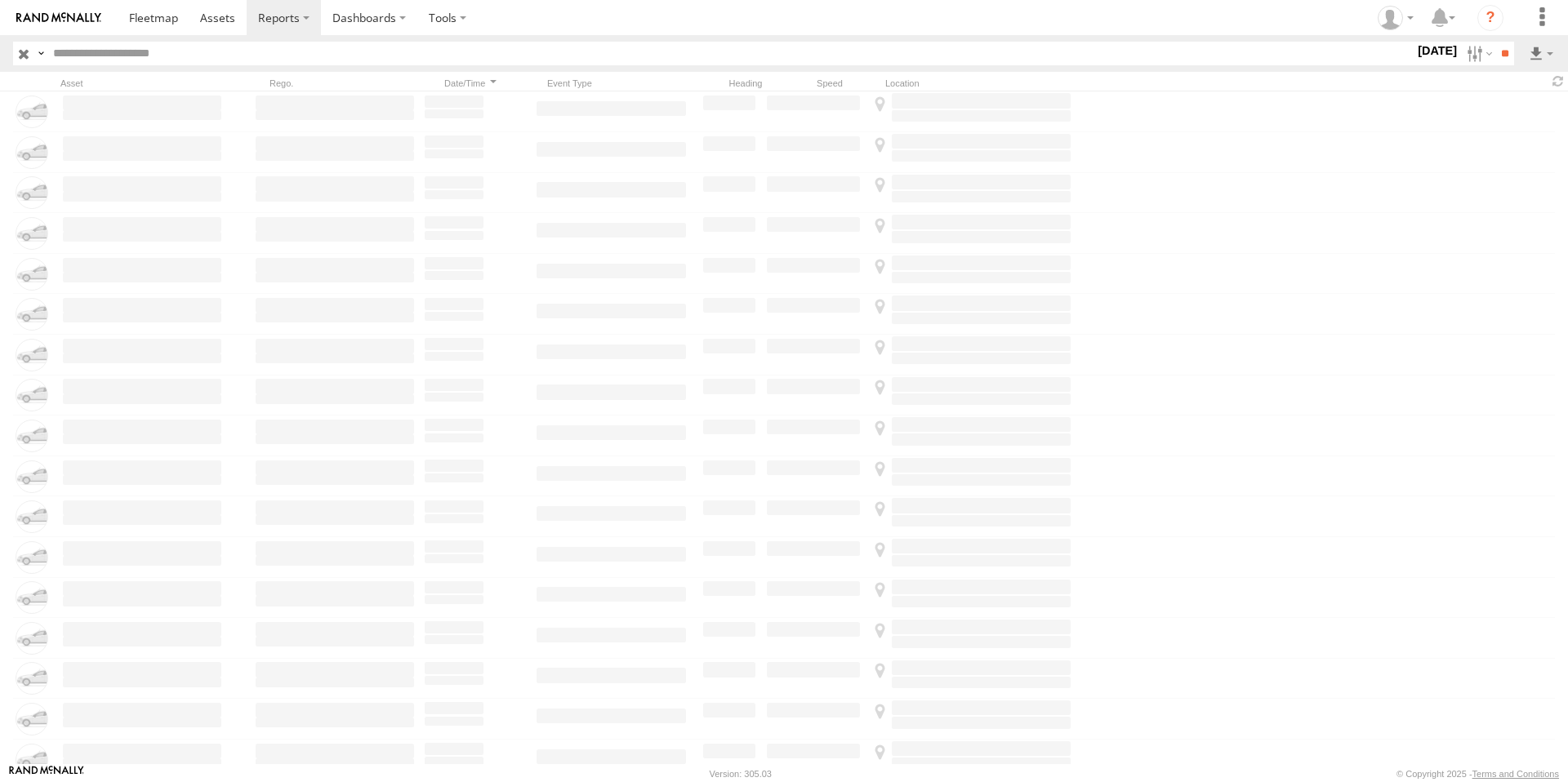
click at [1431, 52] on label "19 Aug 25" at bounding box center [1437, 51] width 45 height 18
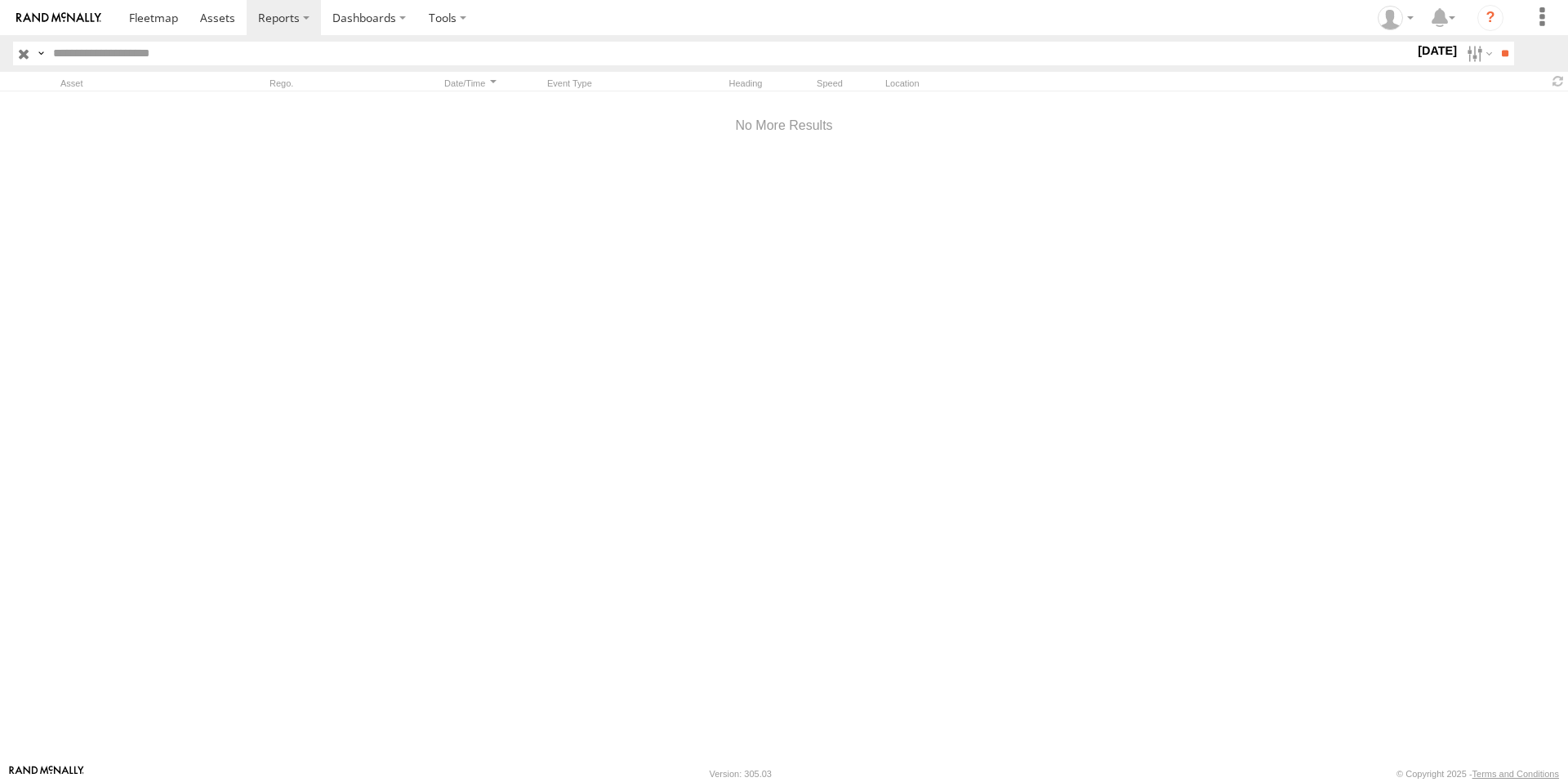
click at [0, 0] on label at bounding box center [0, 0] width 0 height 0
click at [1496, 60] on input "**" at bounding box center [1505, 54] width 19 height 24
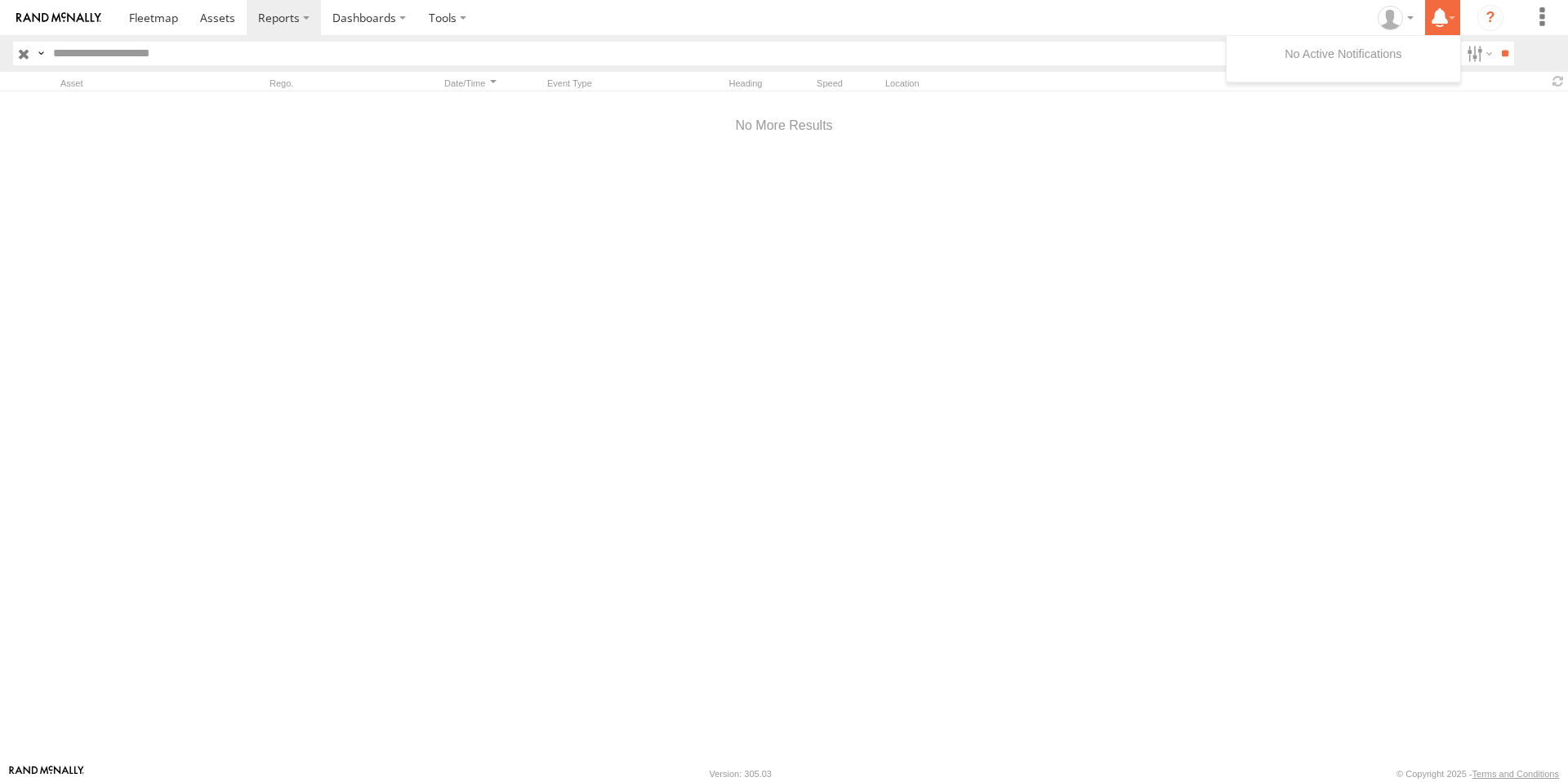
click at [1444, 22] on icon at bounding box center [1440, 18] width 29 height 21
click at [1559, 27] on label at bounding box center [1542, 17] width 36 height 35
click at [361, 21] on label "Dashboards" at bounding box center [369, 17] width 96 height 35
click at [354, 43] on span at bounding box center [374, 50] width 81 height 15
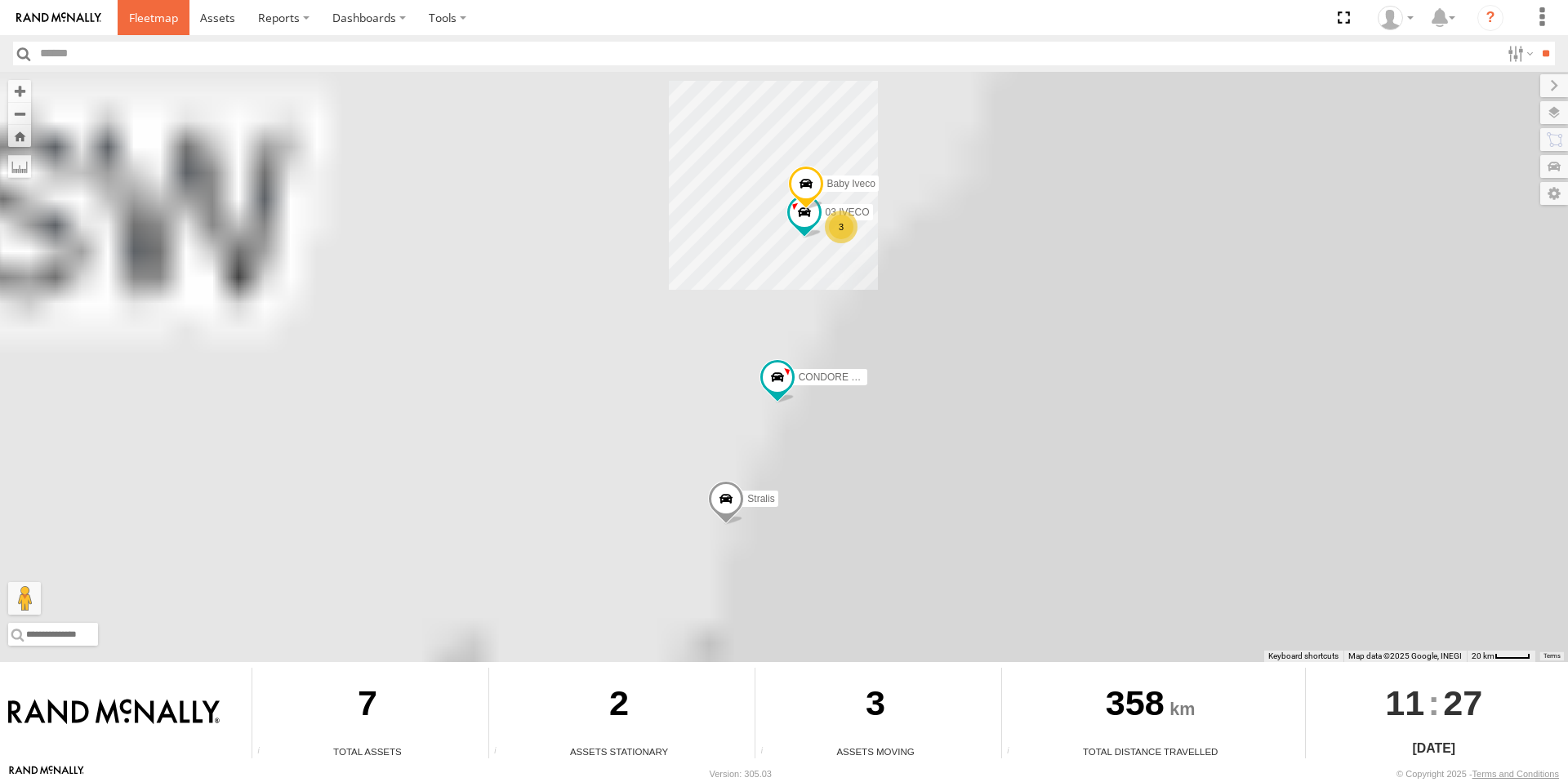
click at [150, 25] on span at bounding box center [153, 17] width 49 height 15
